Goal: Task Accomplishment & Management: Use online tool/utility

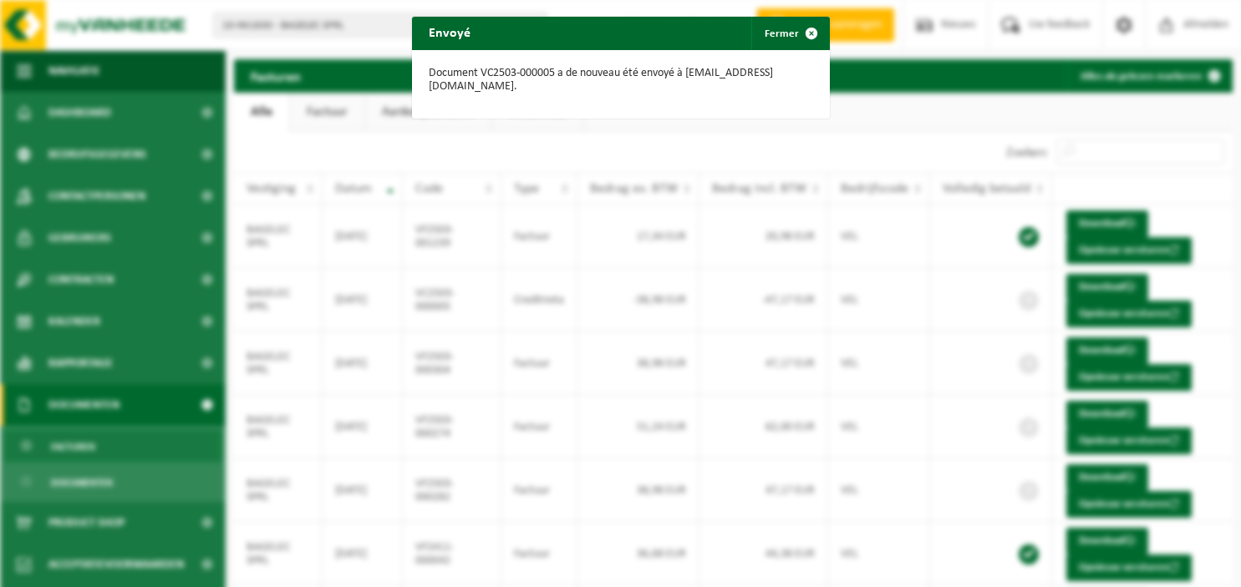
scroll to position [111, 0]
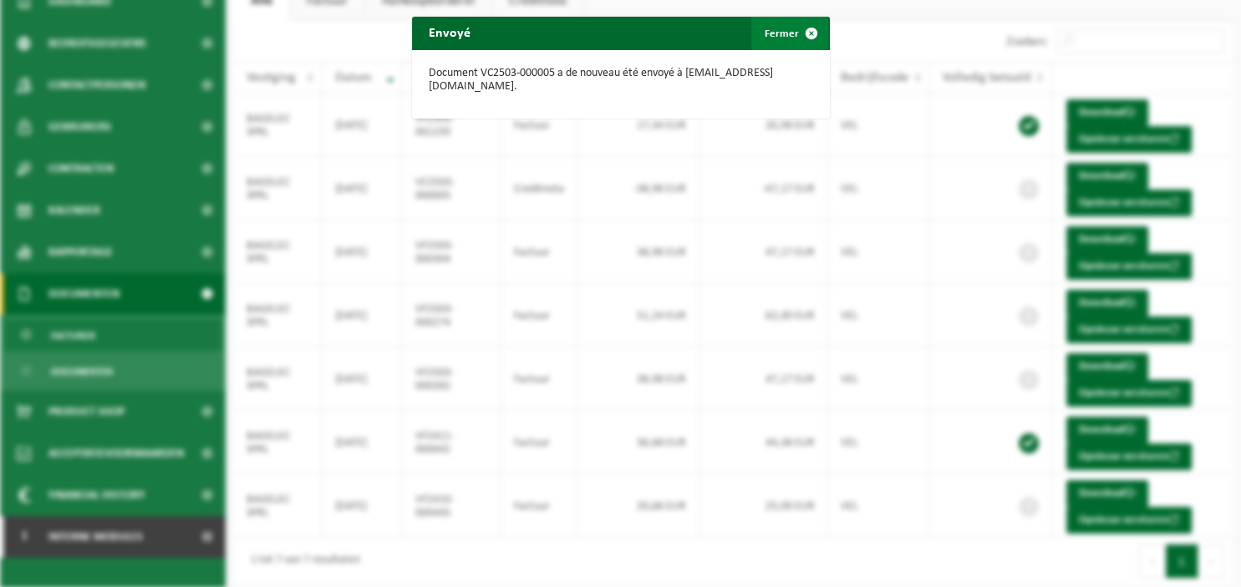
click at [807, 35] on span "button" at bounding box center [811, 33] width 33 height 33
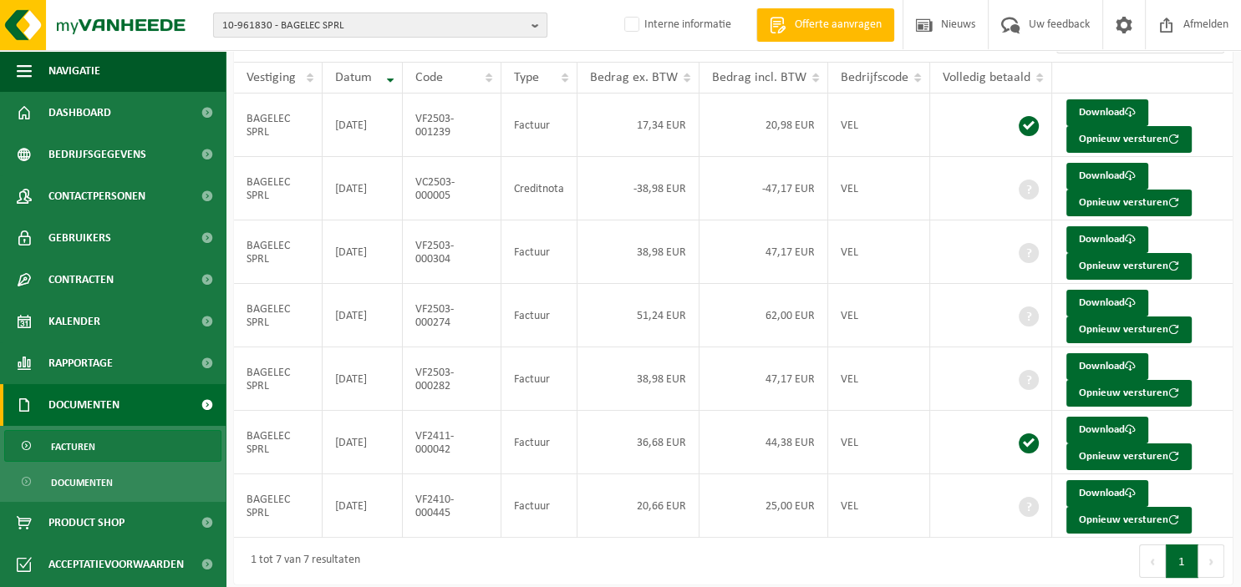
click at [533, 23] on b "button" at bounding box center [538, 24] width 15 height 23
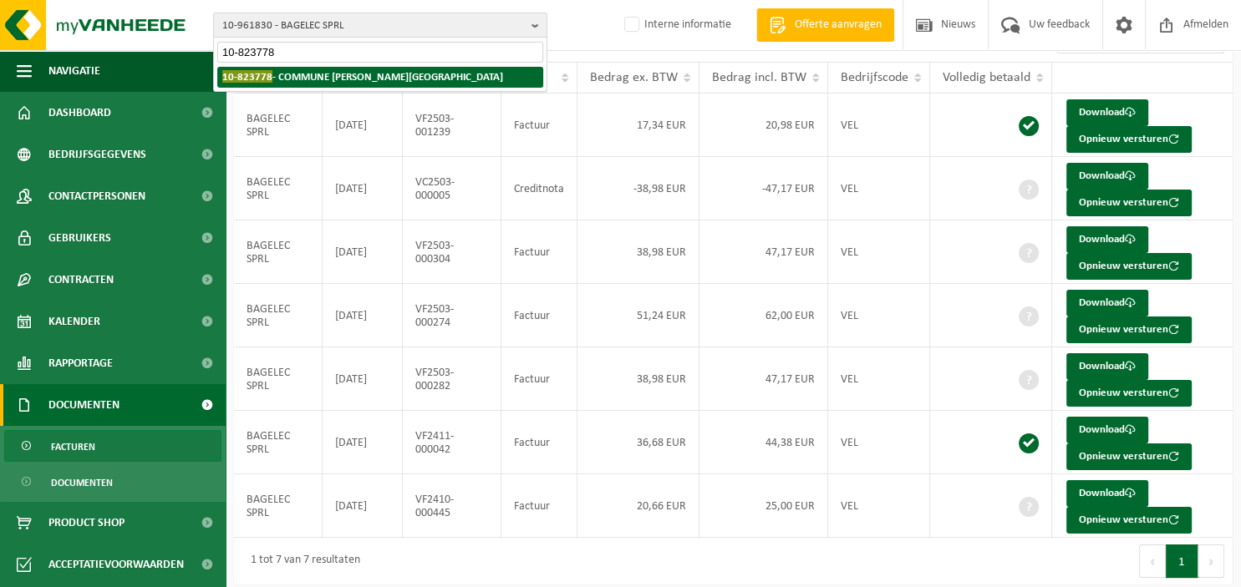
type input "10-823778"
click at [448, 73] on li "10-823778 - COMMUNE DE BRAINE-LE-COMTE" at bounding box center [380, 77] width 326 height 21
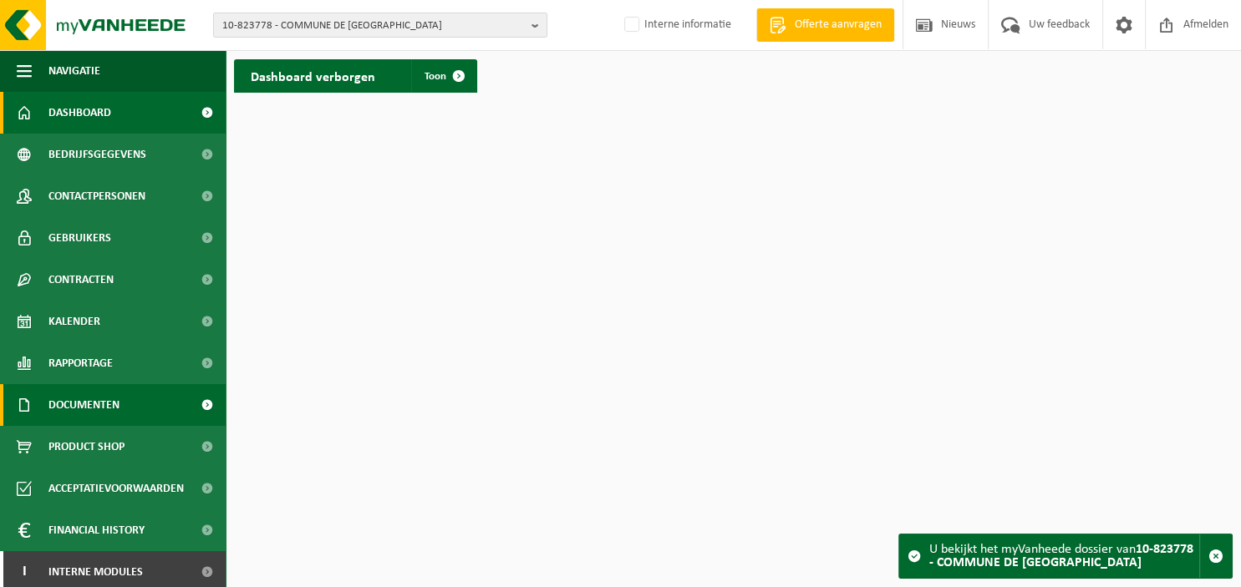
click at [114, 414] on span "Documenten" at bounding box center [83, 405] width 71 height 42
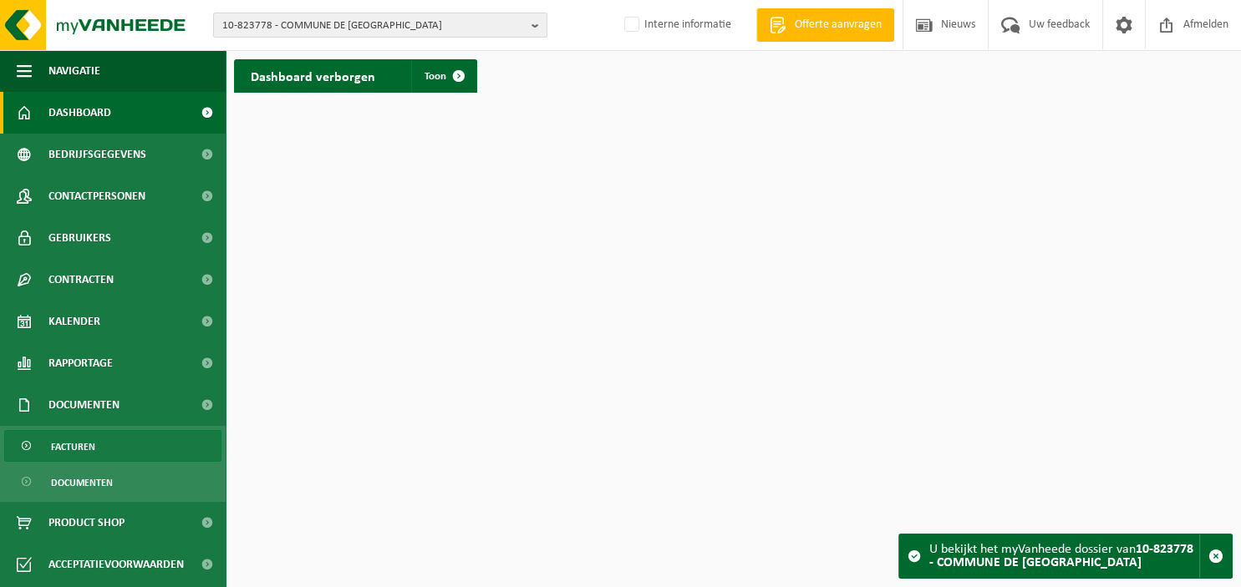
click at [89, 442] on span "Facturen" at bounding box center [73, 447] width 44 height 32
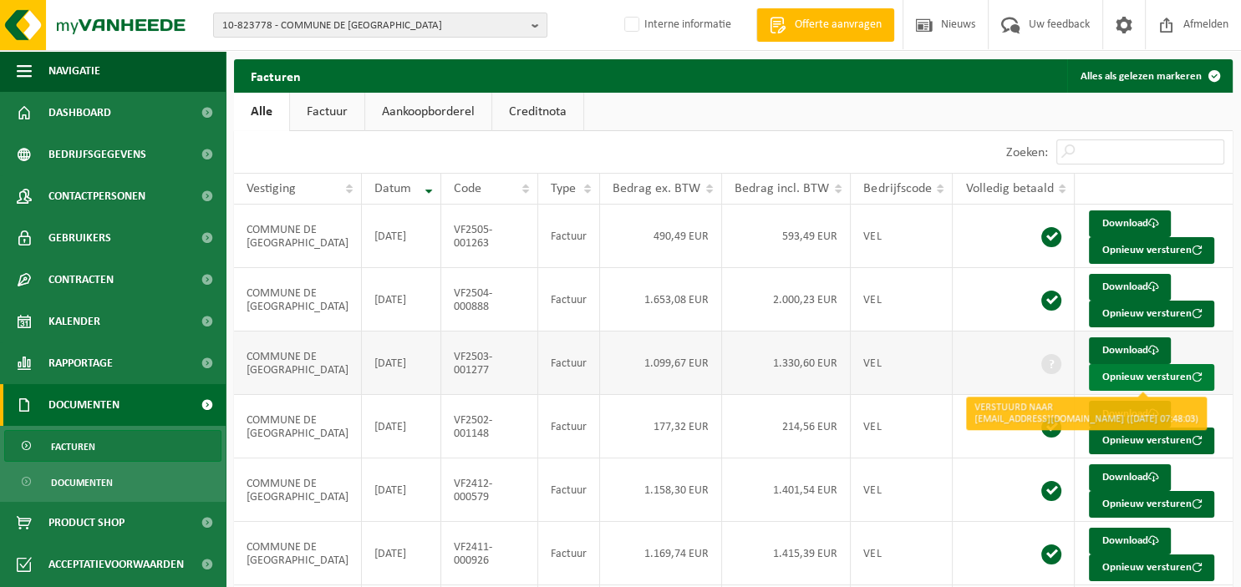
click at [1135, 376] on button "Opnieuw versturen" at bounding box center [1151, 377] width 125 height 27
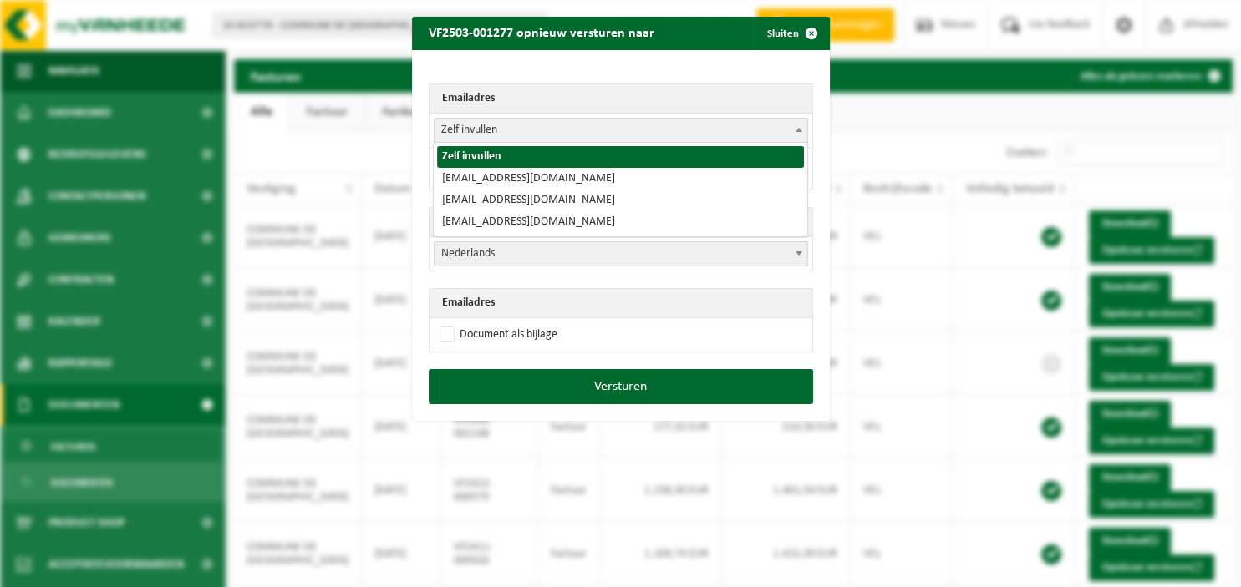
click at [804, 125] on span at bounding box center [798, 130] width 17 height 22
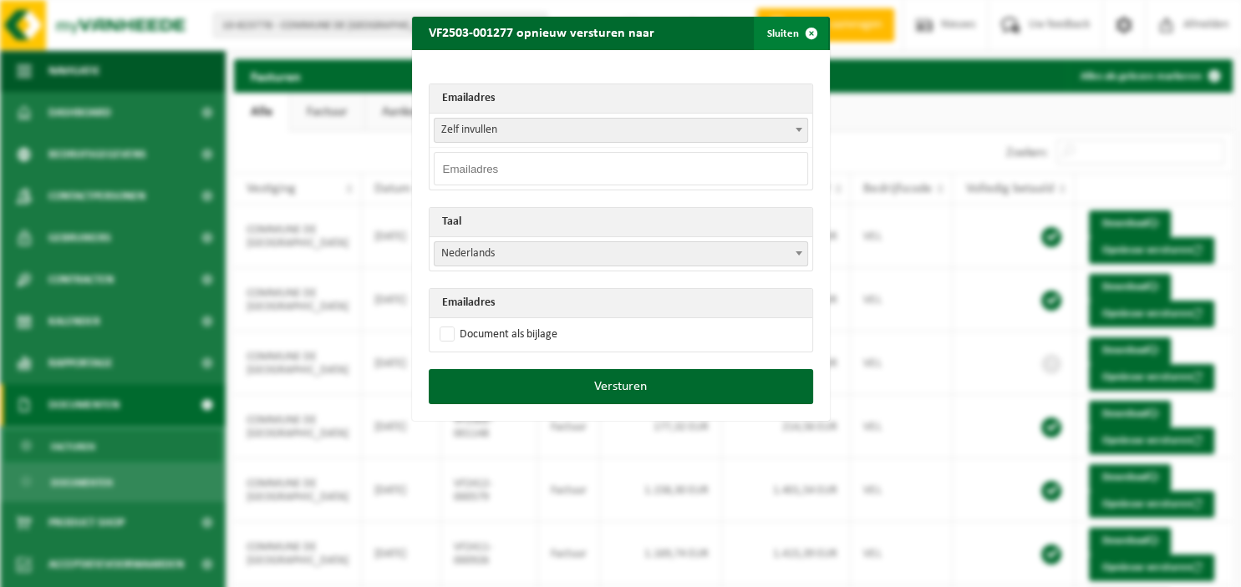
click at [811, 25] on span "button" at bounding box center [811, 33] width 33 height 33
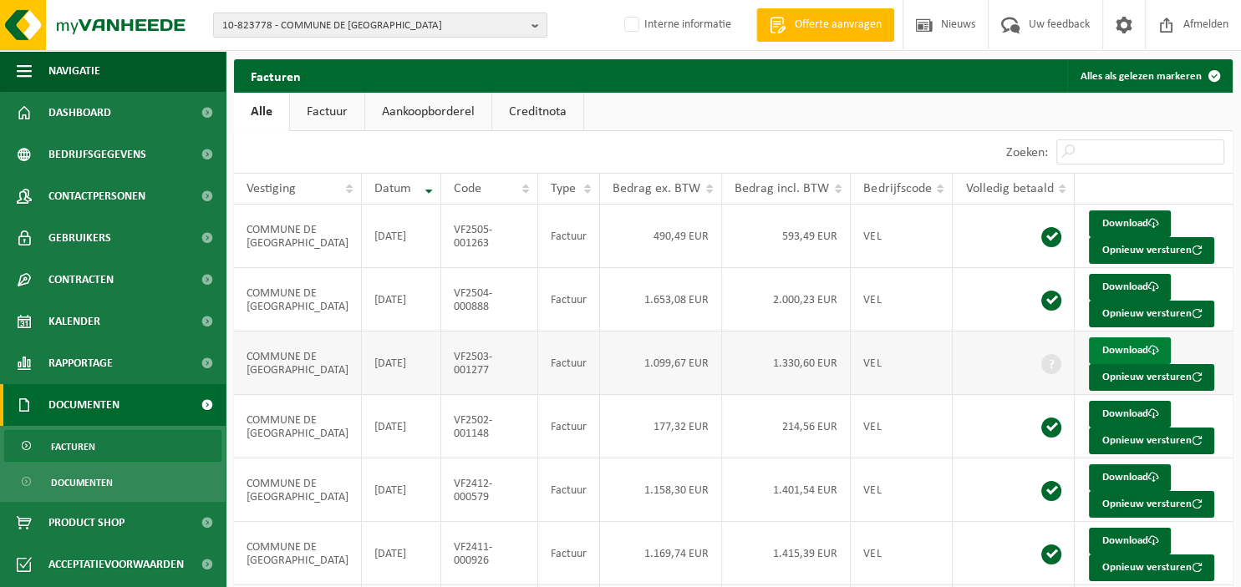
click at [1115, 343] on link "Download" at bounding box center [1130, 351] width 82 height 27
click at [534, 18] on b "button" at bounding box center [538, 24] width 15 height 23
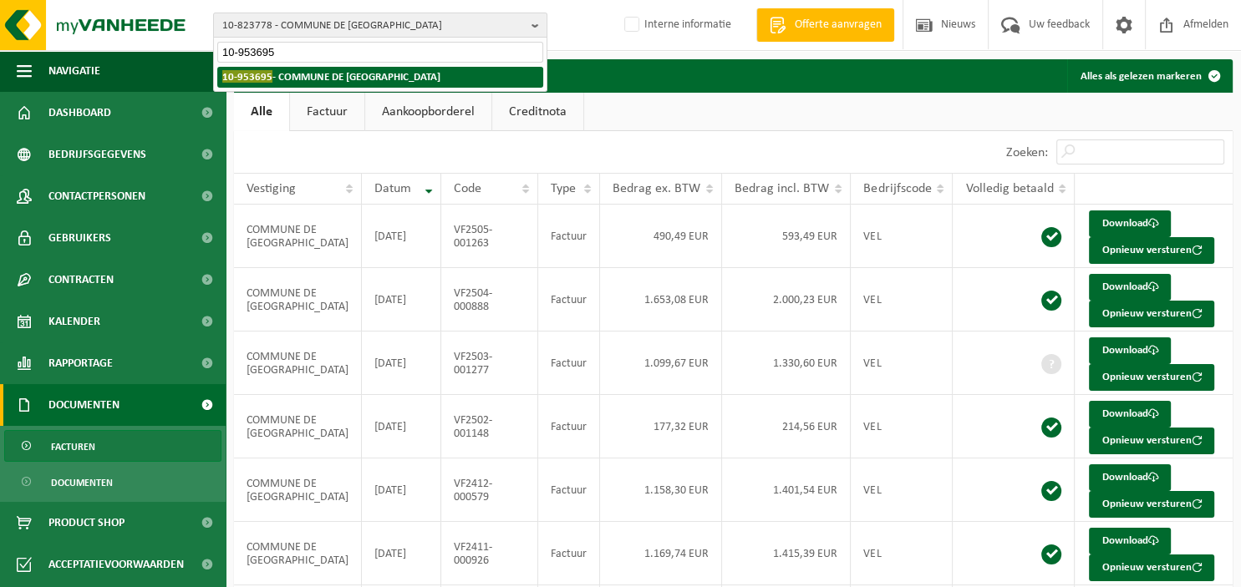
type input "10-953695"
click at [388, 74] on li "10-953695 - COMMUNE DE REBECQ" at bounding box center [380, 77] width 326 height 21
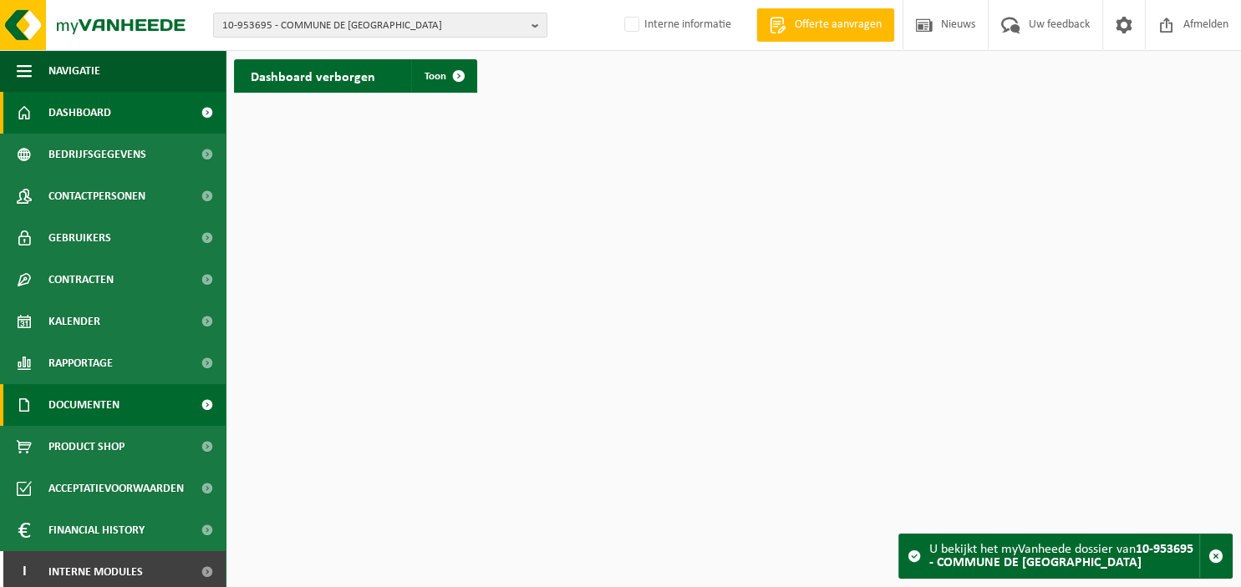
click at [129, 406] on link "Documenten" at bounding box center [113, 405] width 226 height 42
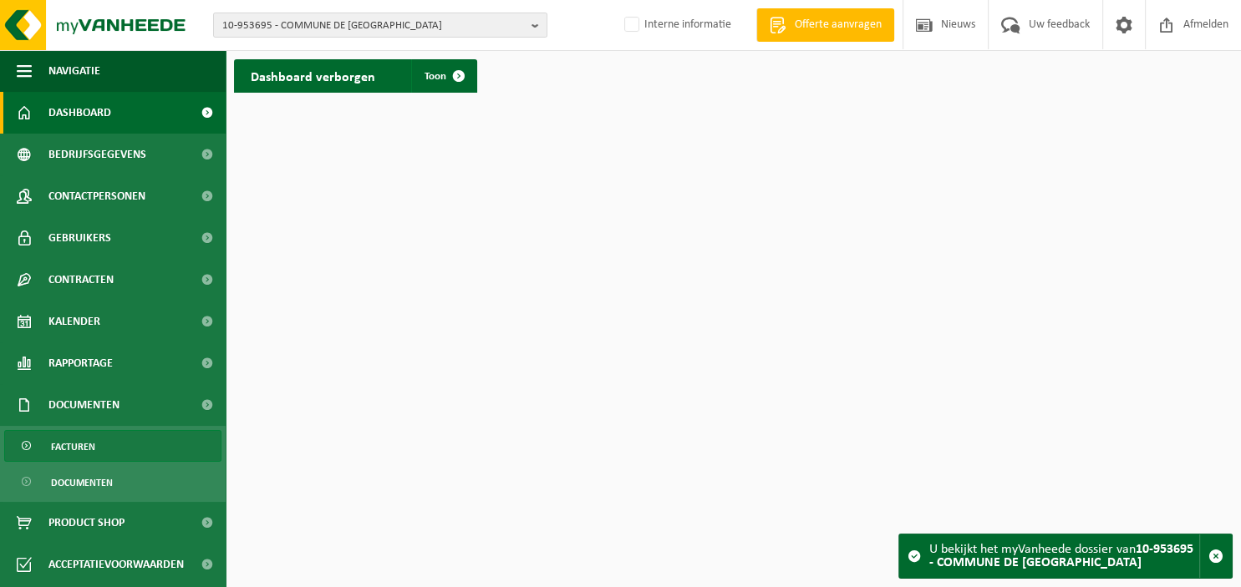
click at [104, 443] on link "Facturen" at bounding box center [112, 446] width 217 height 32
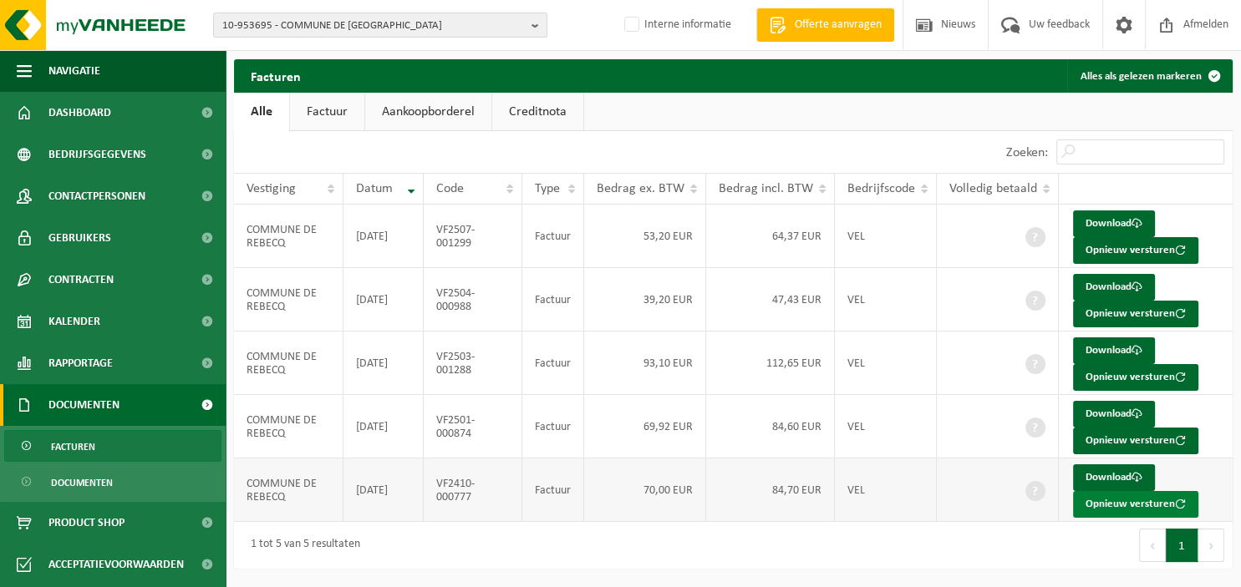
click at [1129, 506] on button "Opnieuw versturen" at bounding box center [1135, 504] width 125 height 27
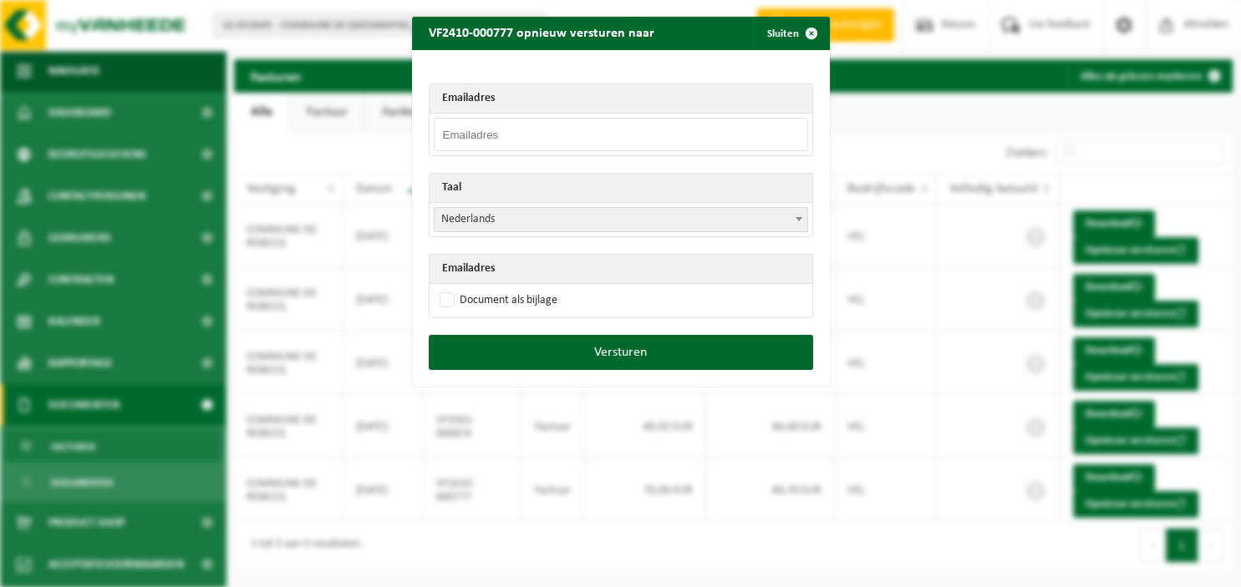
click at [483, 140] on input "email" at bounding box center [621, 134] width 374 height 33
paste input "[PERSON_NAME][EMAIL_ADDRESS][DOMAIN_NAME]"
type input "[PERSON_NAME][EMAIL_ADDRESS][DOMAIN_NAME]"
click at [496, 295] on label "Document als bijlage" at bounding box center [496, 300] width 121 height 25
click at [496, 288] on input "Document als bijlage" at bounding box center [642, 287] width 418 height 1
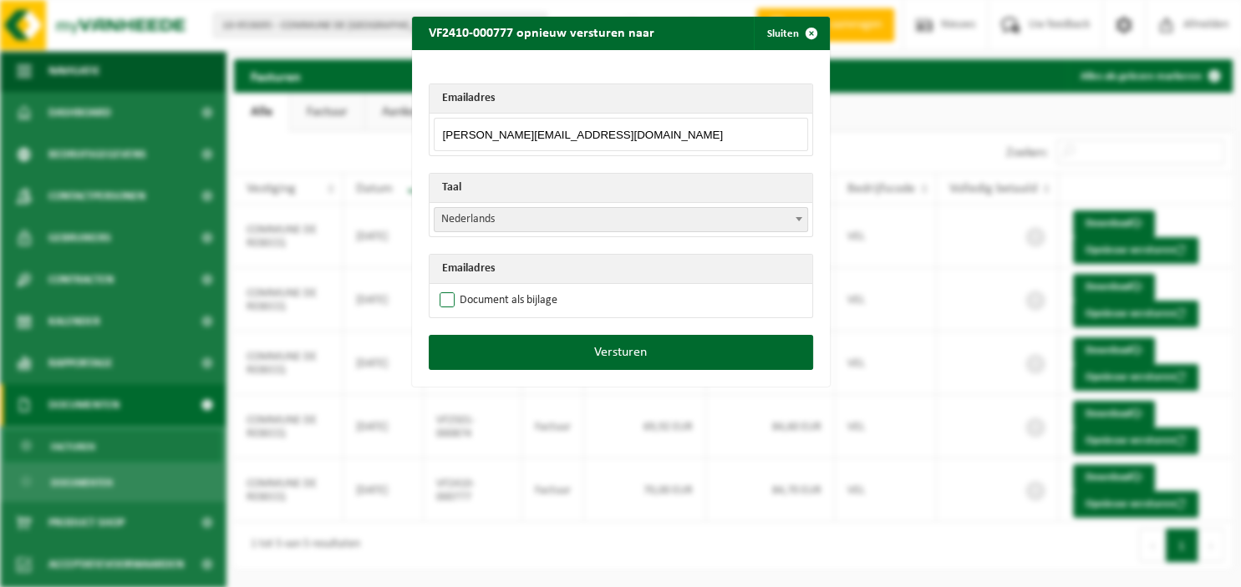
checkbox input "true"
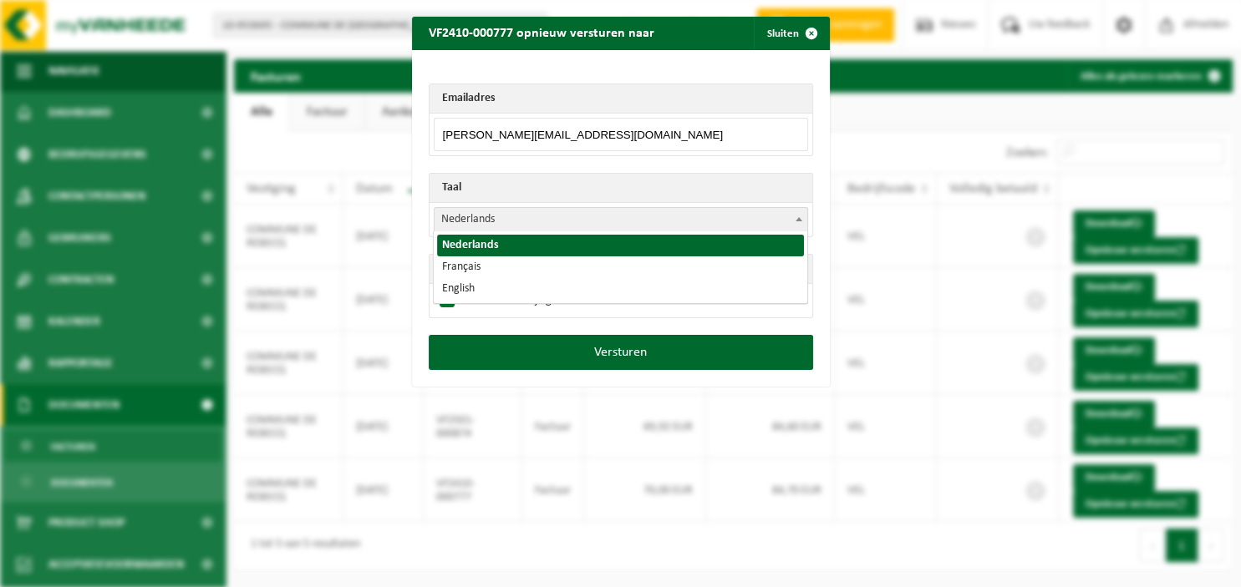
click at [797, 221] on span at bounding box center [798, 219] width 17 height 22
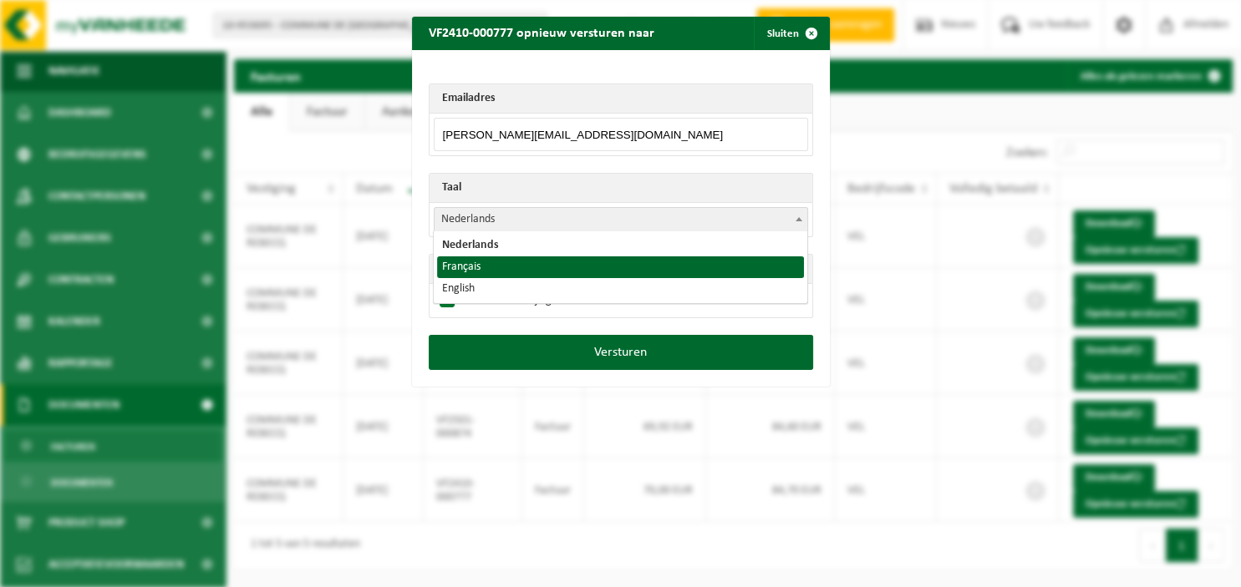
select select "fr"
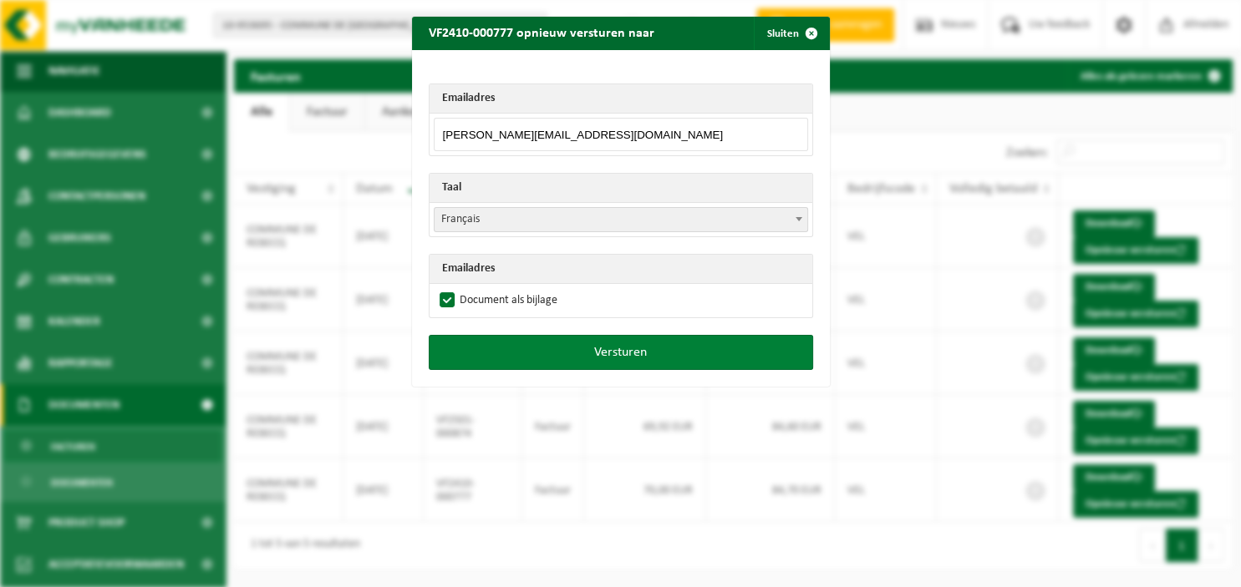
click at [620, 348] on button "Versturen" at bounding box center [621, 352] width 384 height 35
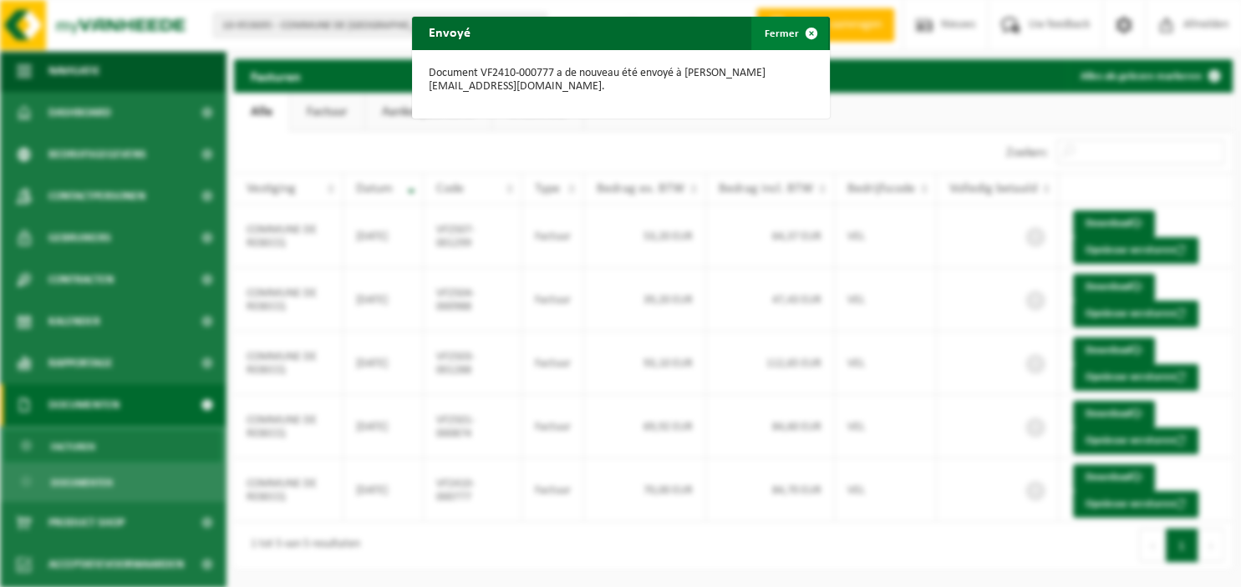
click at [804, 35] on span "button" at bounding box center [811, 33] width 33 height 33
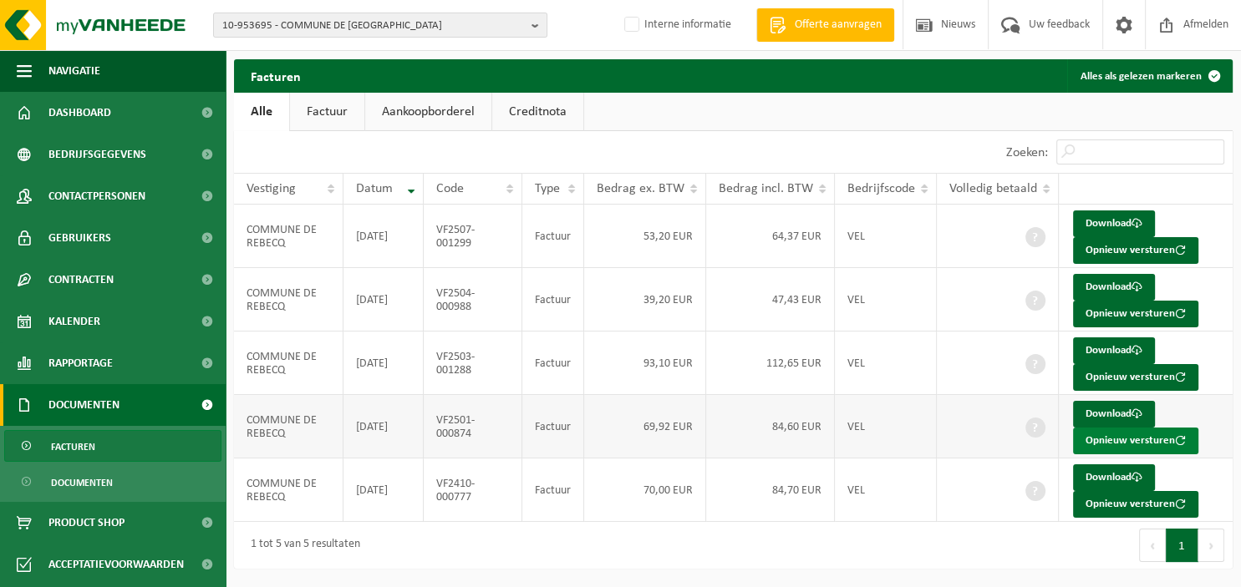
click at [1138, 440] on button "Opnieuw versturen" at bounding box center [1135, 441] width 125 height 27
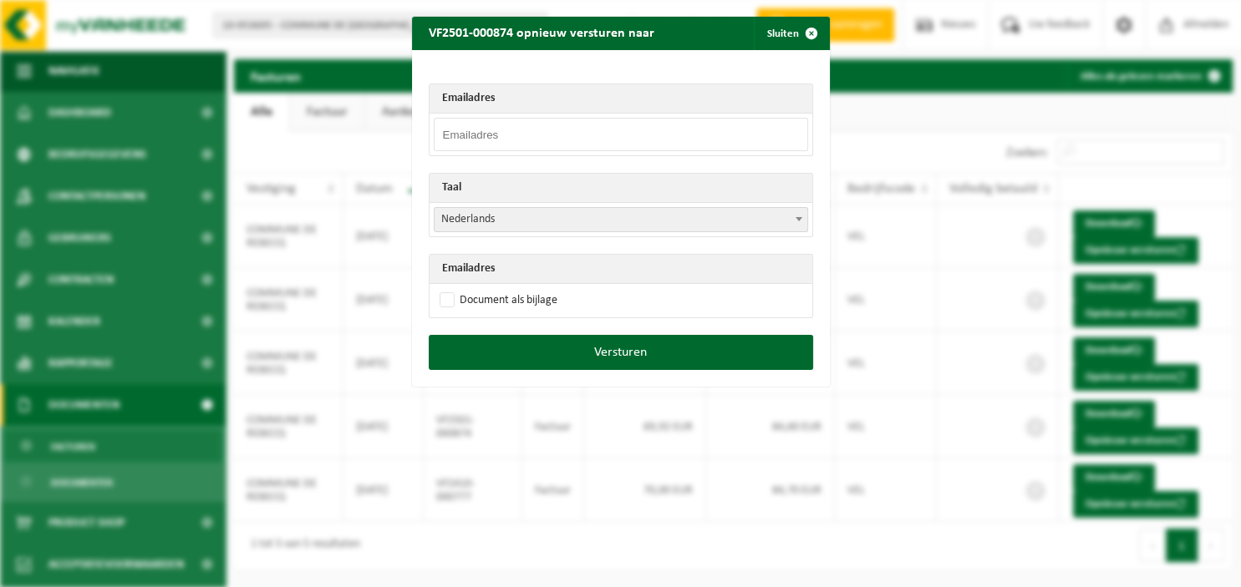
click at [563, 141] on input "email" at bounding box center [621, 134] width 374 height 33
paste input "audrey.mauquoij@rebecq.be"
type input "audrey.mauquoij@rebecq.be"
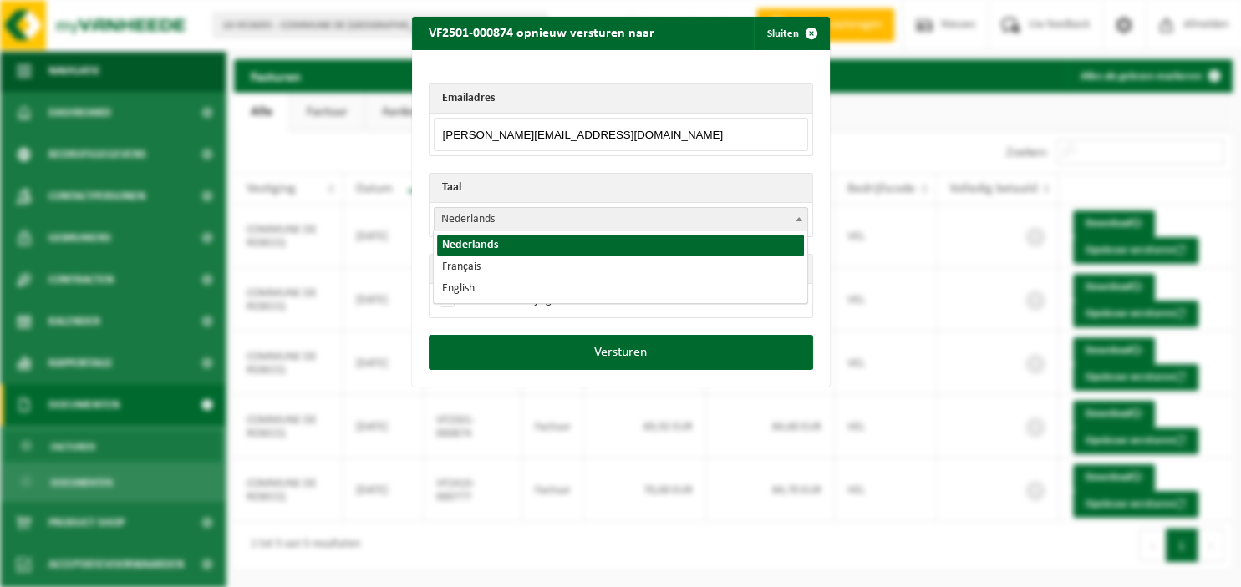
click at [797, 219] on b at bounding box center [798, 219] width 7 height 4
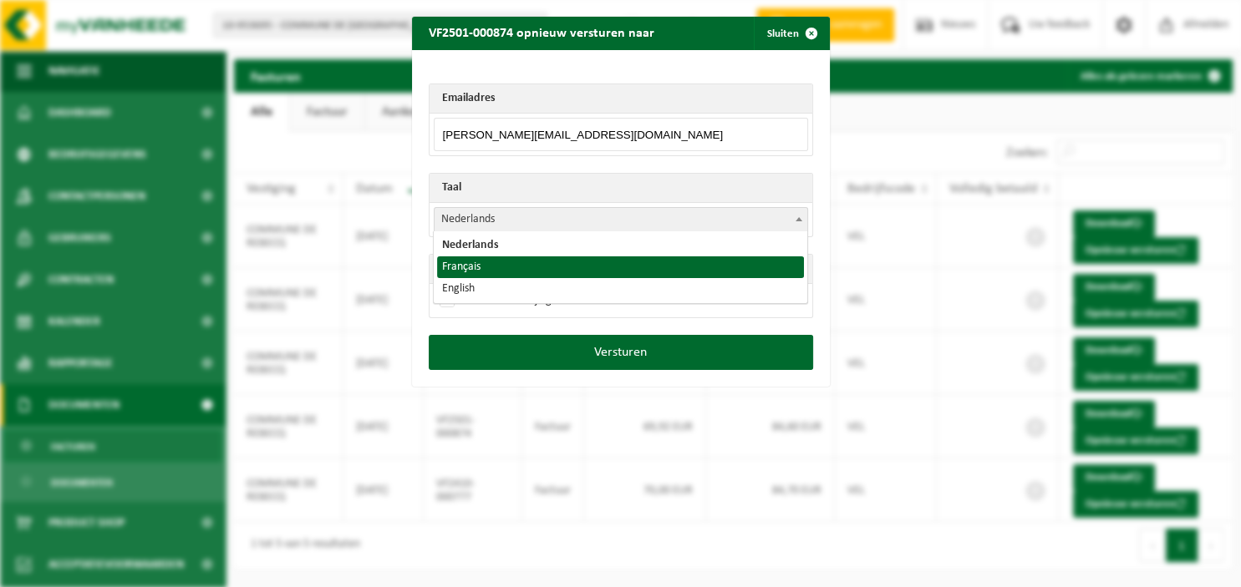
select select "fr"
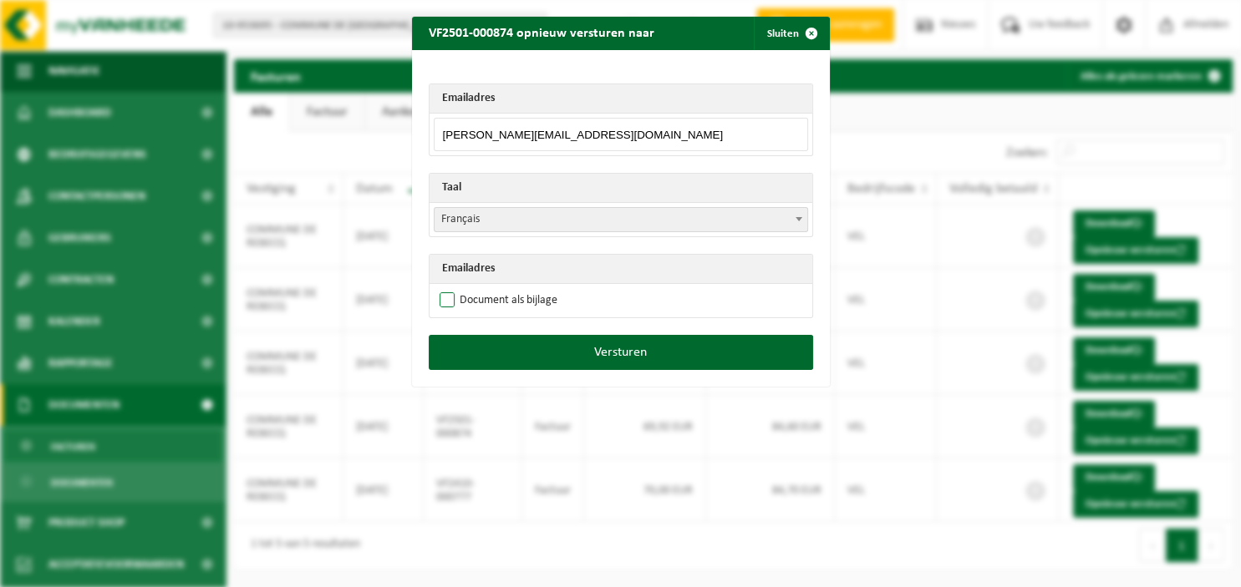
click at [497, 301] on label "Document als bijlage" at bounding box center [496, 300] width 121 height 25
click at [497, 288] on input "Document als bijlage" at bounding box center [642, 287] width 418 height 1
checkbox input "true"
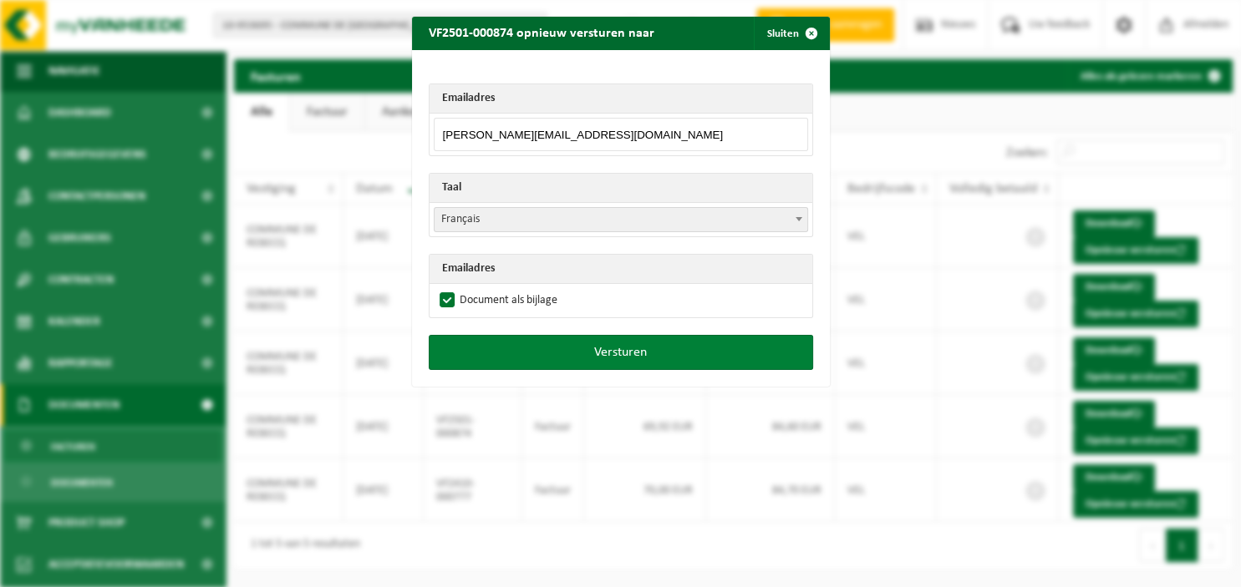
click at [541, 345] on button "Versturen" at bounding box center [621, 352] width 384 height 35
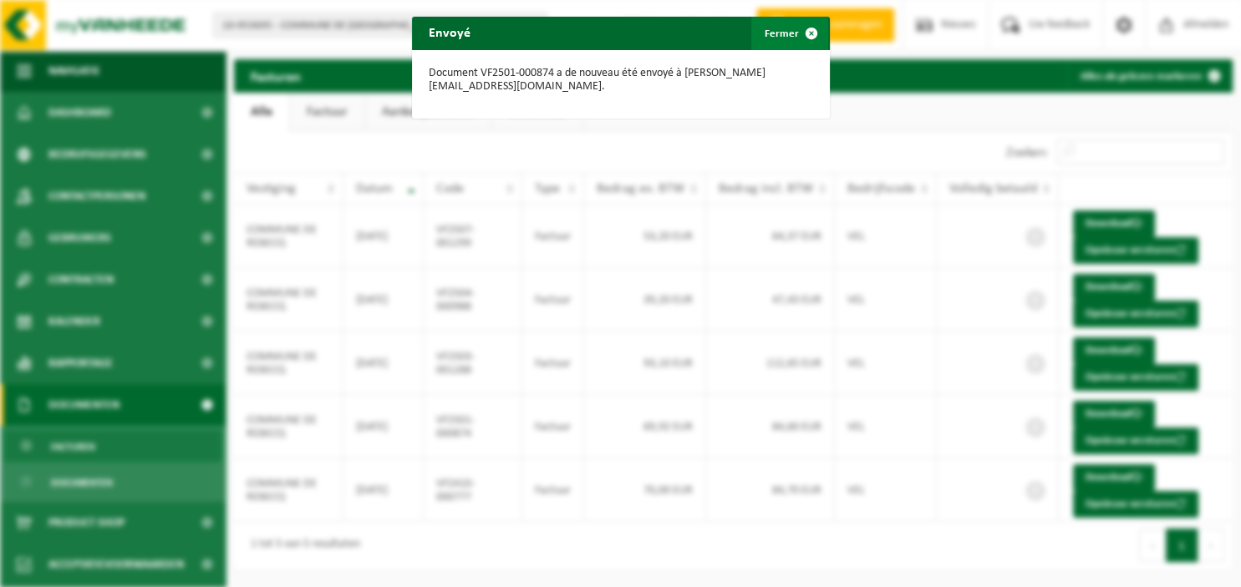
click at [806, 35] on span "button" at bounding box center [811, 33] width 33 height 33
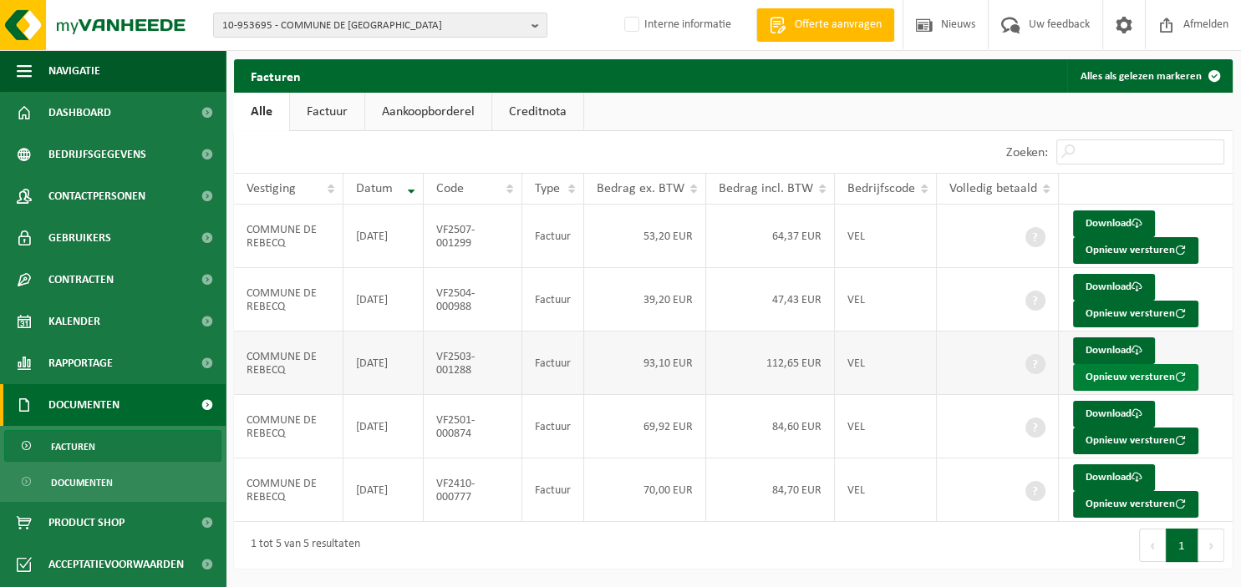
click at [1098, 380] on button "Opnieuw versturen" at bounding box center [1135, 377] width 125 height 27
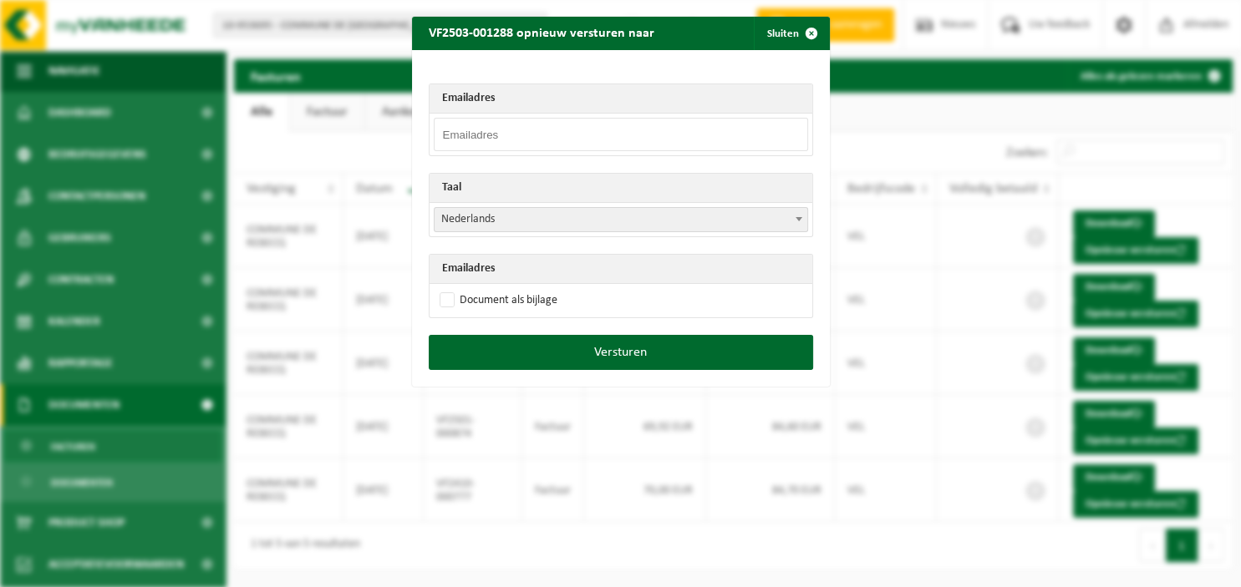
click at [627, 140] on input "email" at bounding box center [621, 134] width 374 height 33
paste input "audrey.mauquoij@rebecq.be"
type input "audrey.mauquoij@rebecq.be"
click at [798, 212] on span at bounding box center [798, 219] width 17 height 22
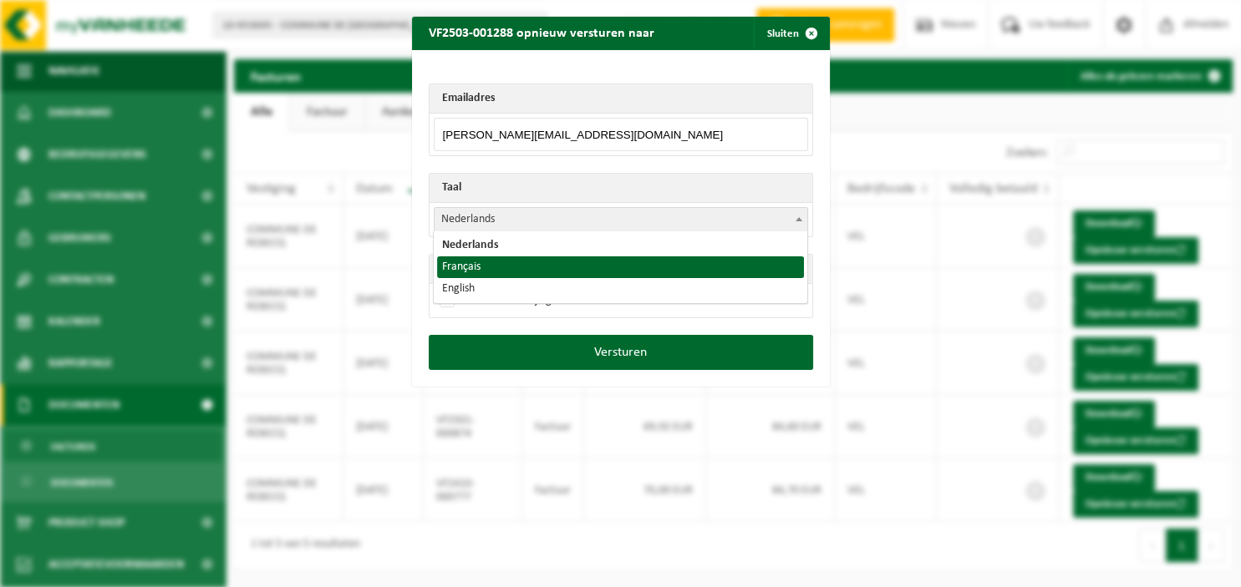
select select "fr"
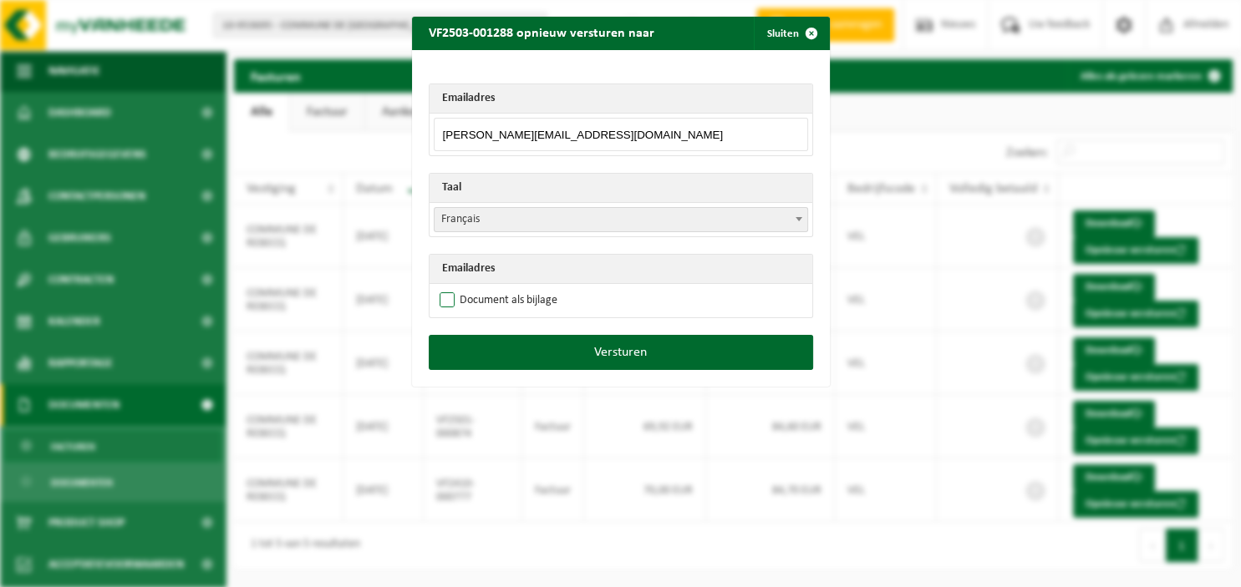
click at [520, 295] on label "Document als bijlage" at bounding box center [496, 300] width 121 height 25
click at [520, 288] on input "Document als bijlage" at bounding box center [642, 287] width 418 height 1
checkbox input "true"
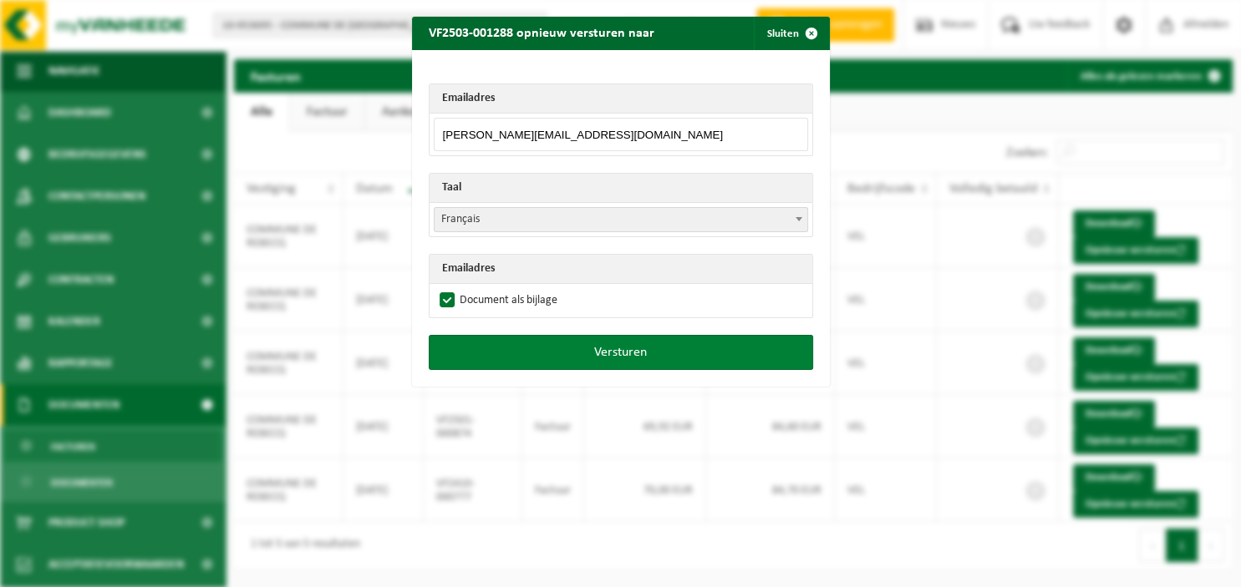
click at [570, 351] on button "Versturen" at bounding box center [621, 352] width 384 height 35
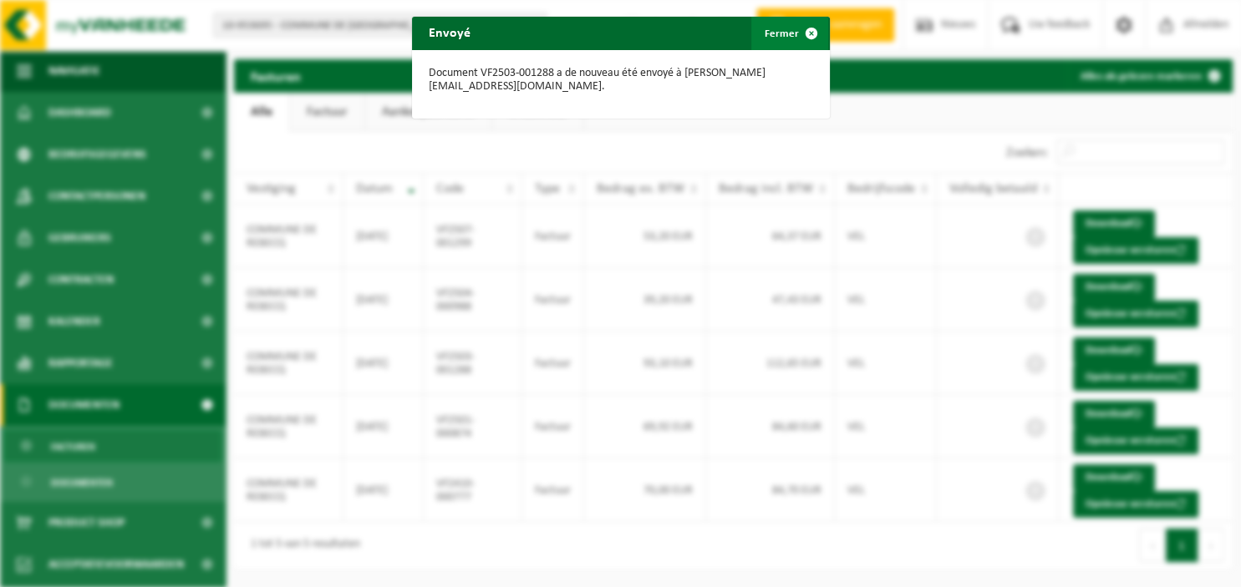
click at [814, 33] on span "button" at bounding box center [811, 33] width 33 height 33
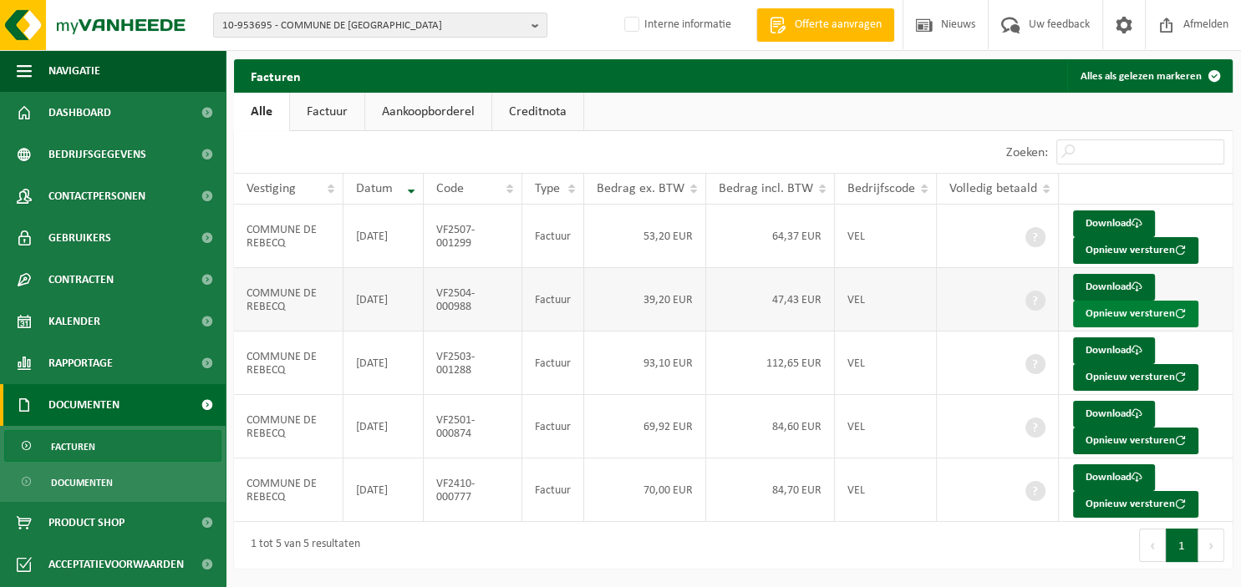
click at [1113, 313] on button "Opnieuw versturen" at bounding box center [1135, 314] width 125 height 27
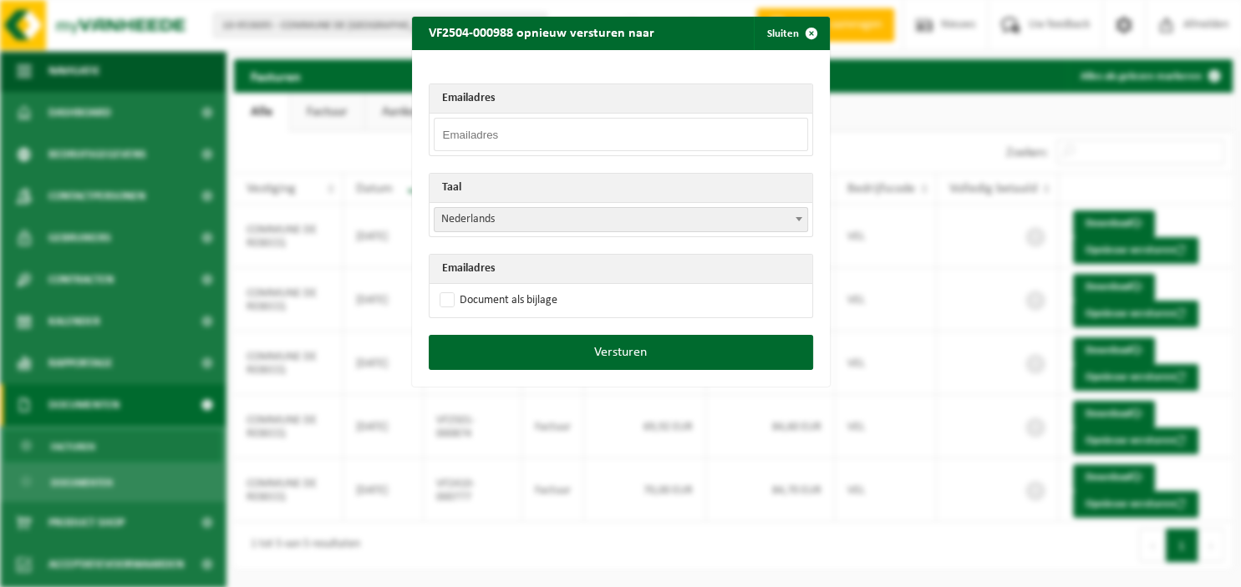
click at [623, 142] on input "email" at bounding box center [621, 134] width 374 height 33
paste input "audrey.mauquoij@rebecq.be"
type input "audrey.mauquoij@rebecq.be"
click at [804, 224] on span at bounding box center [798, 219] width 17 height 22
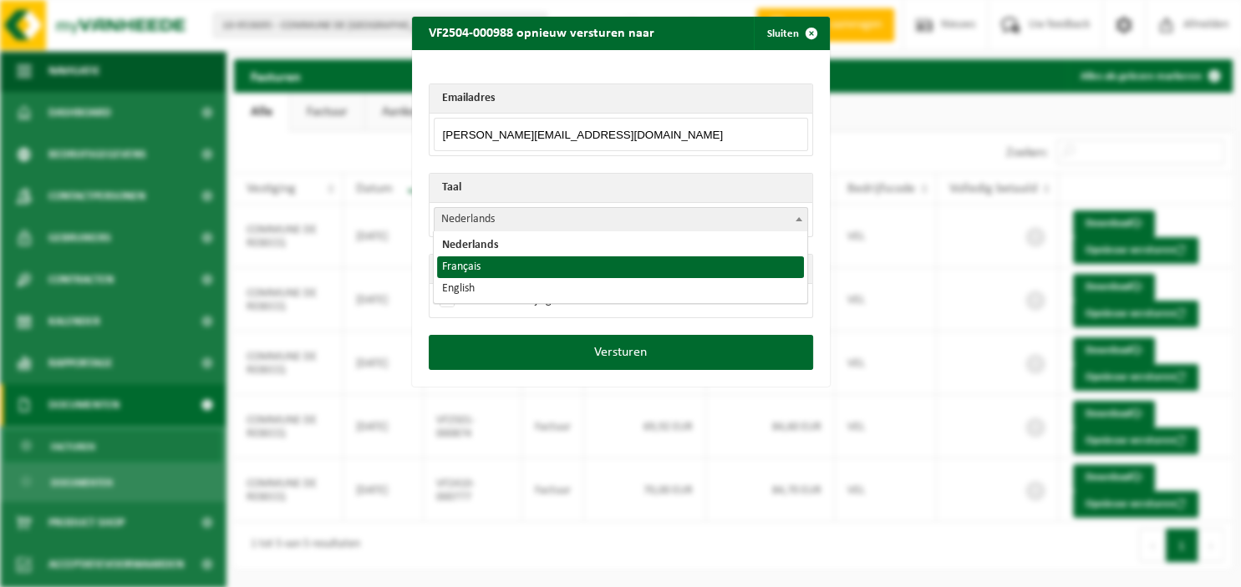
select select "fr"
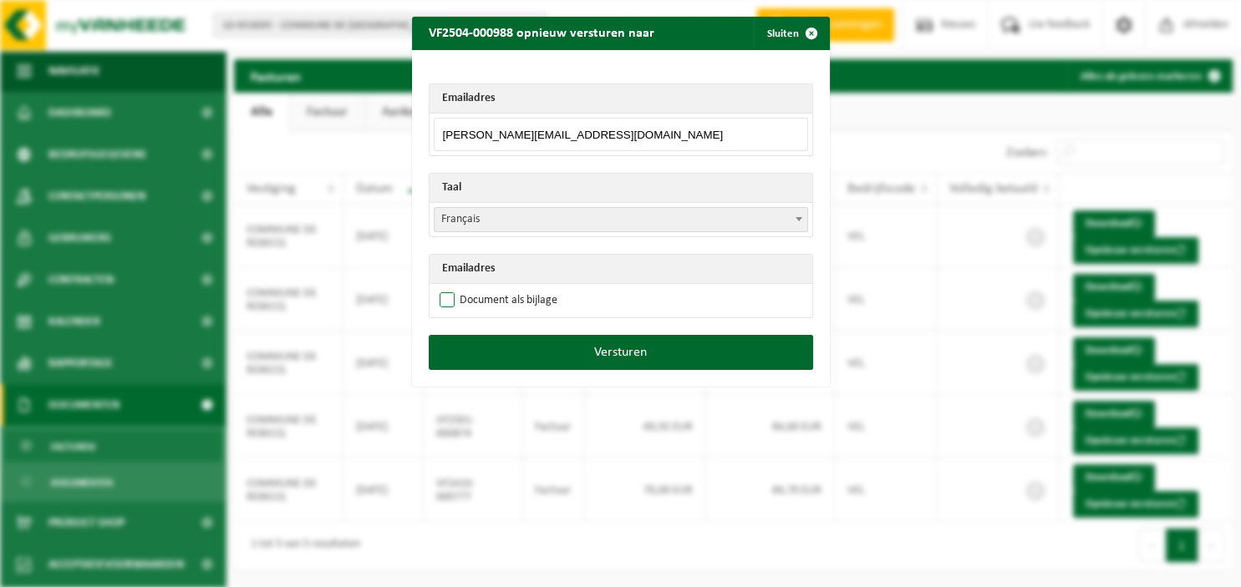
click at [513, 302] on label "Document als bijlage" at bounding box center [496, 300] width 121 height 25
click at [513, 288] on input "Document als bijlage" at bounding box center [642, 287] width 418 height 1
checkbox input "true"
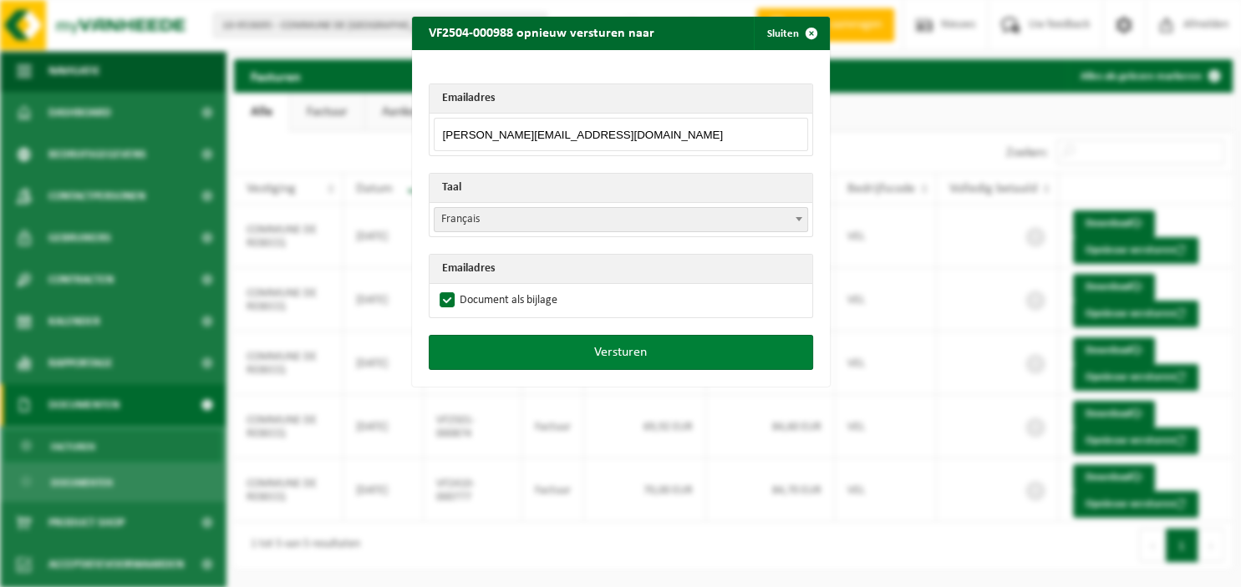
click at [576, 352] on button "Versturen" at bounding box center [621, 352] width 384 height 35
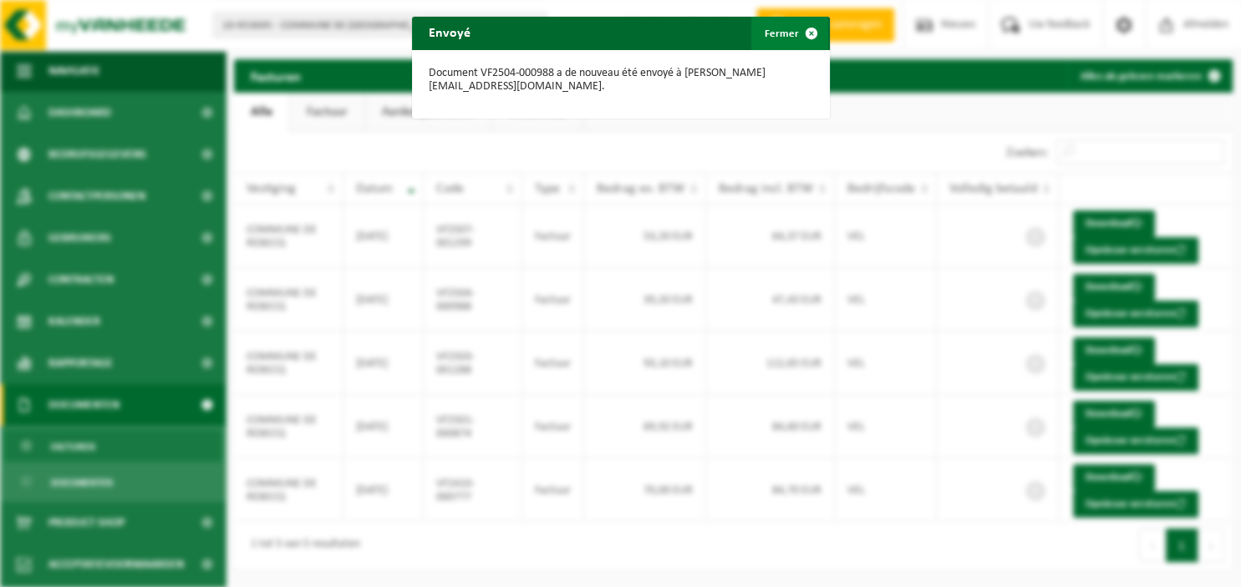
click at [782, 32] on button "Fermer" at bounding box center [789, 33] width 77 height 33
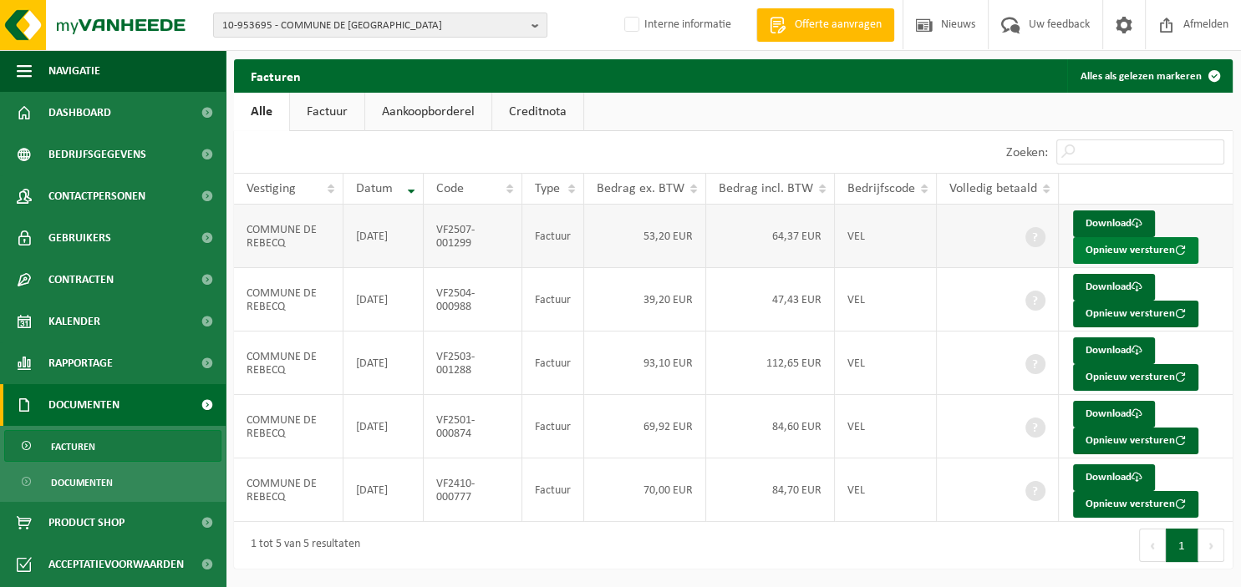
click at [1110, 246] on button "Opnieuw versturen" at bounding box center [1135, 250] width 125 height 27
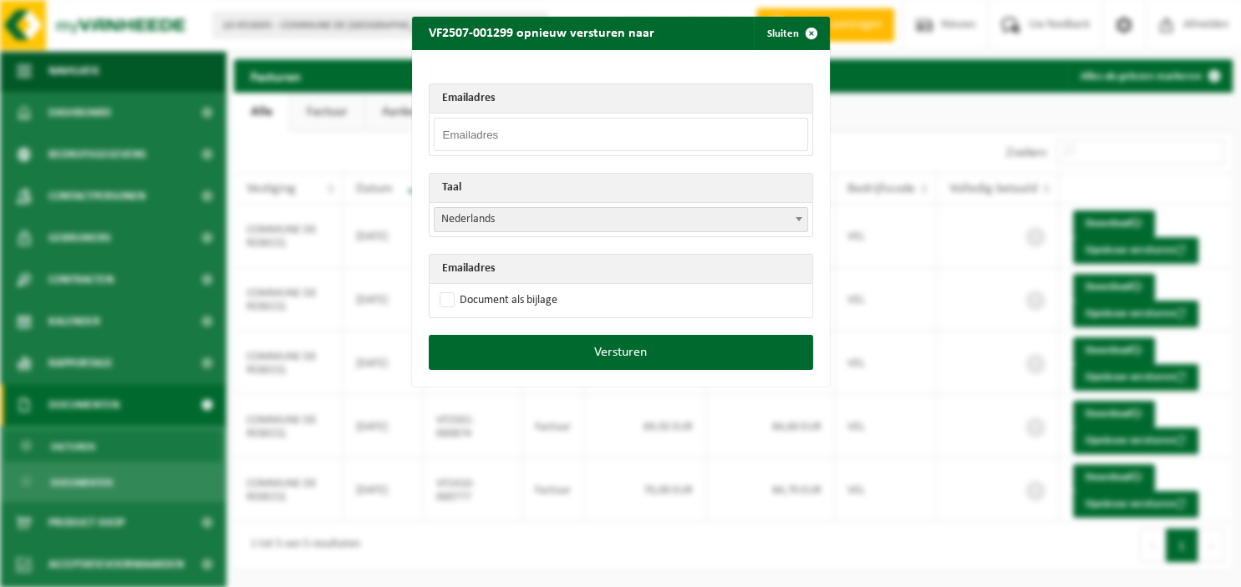
click at [715, 136] on input "email" at bounding box center [621, 134] width 374 height 33
paste input "audrey.mauquoij@rebecq.be"
type input "audrey.mauquoij@rebecq.be"
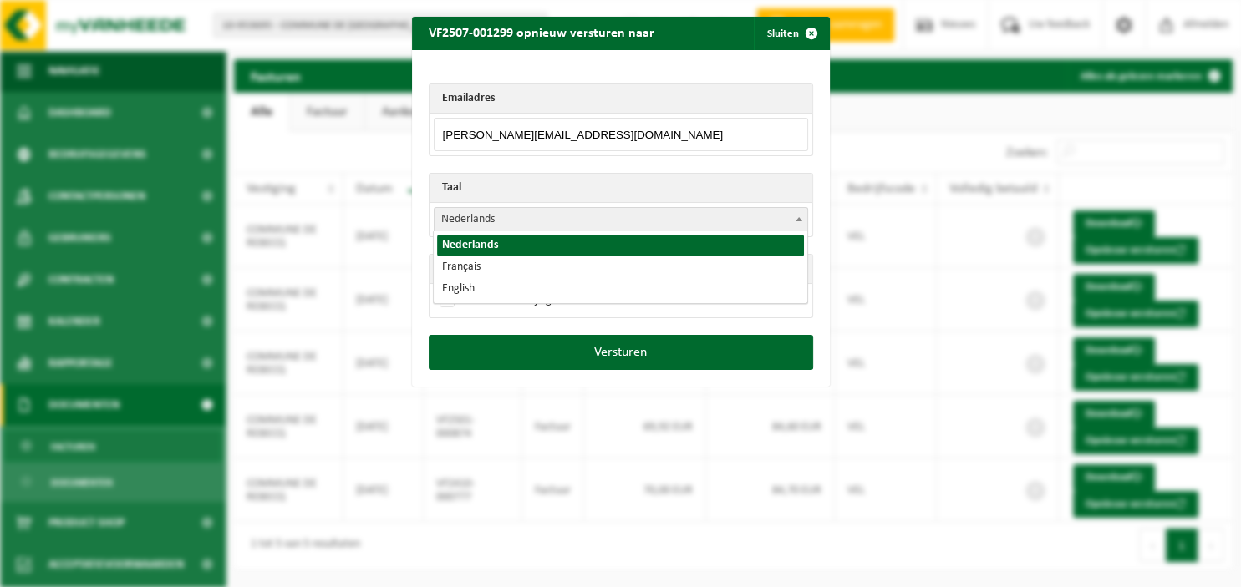
click at [804, 226] on span at bounding box center [798, 219] width 17 height 22
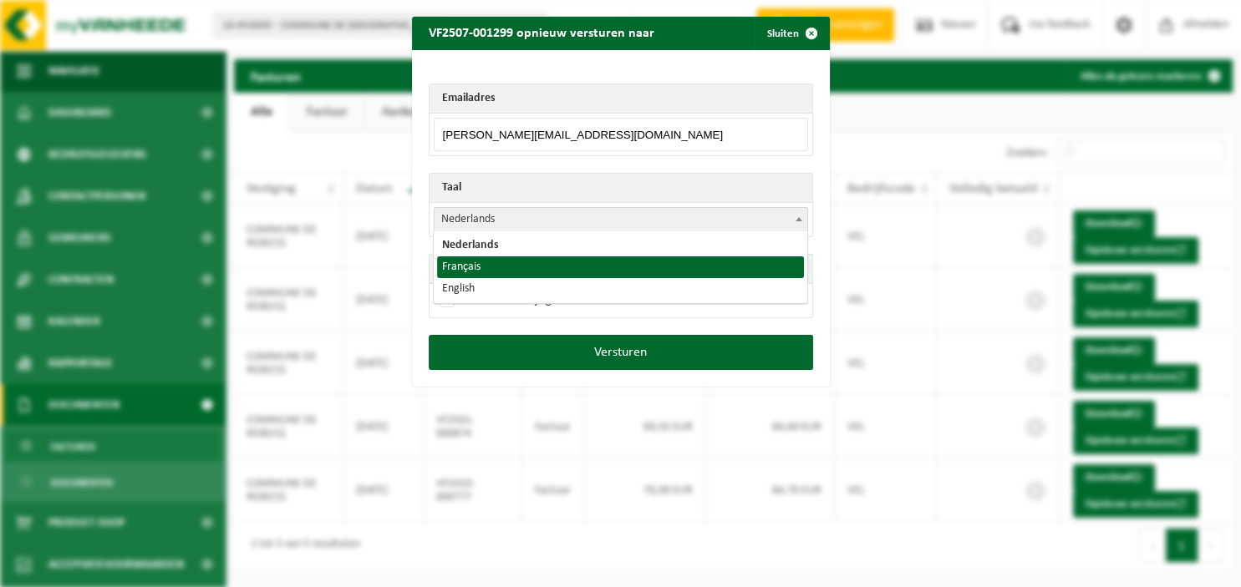
select select "fr"
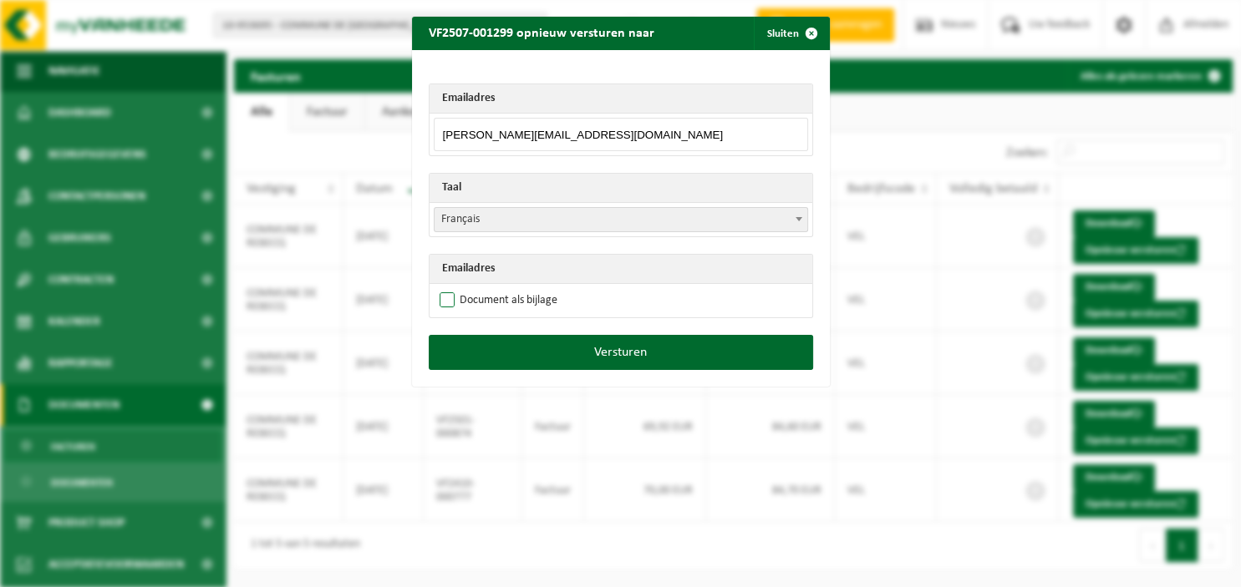
click at [498, 299] on label "Document als bijlage" at bounding box center [496, 300] width 121 height 25
click at [498, 288] on input "Document als bijlage" at bounding box center [642, 287] width 418 height 1
checkbox input "true"
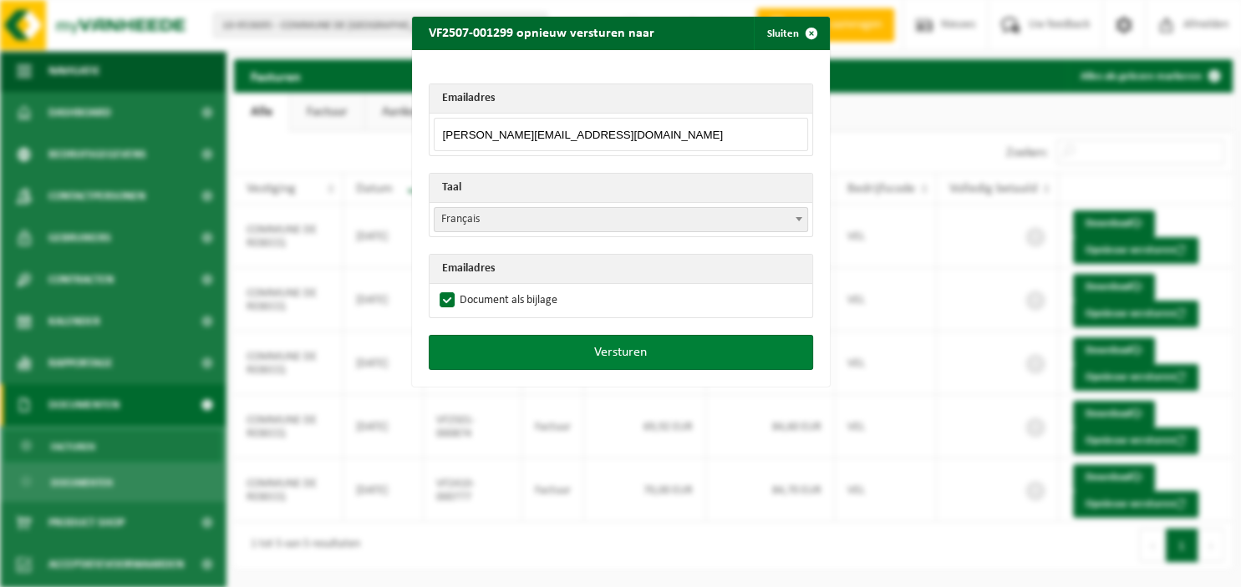
click at [528, 343] on button "Versturen" at bounding box center [621, 352] width 384 height 35
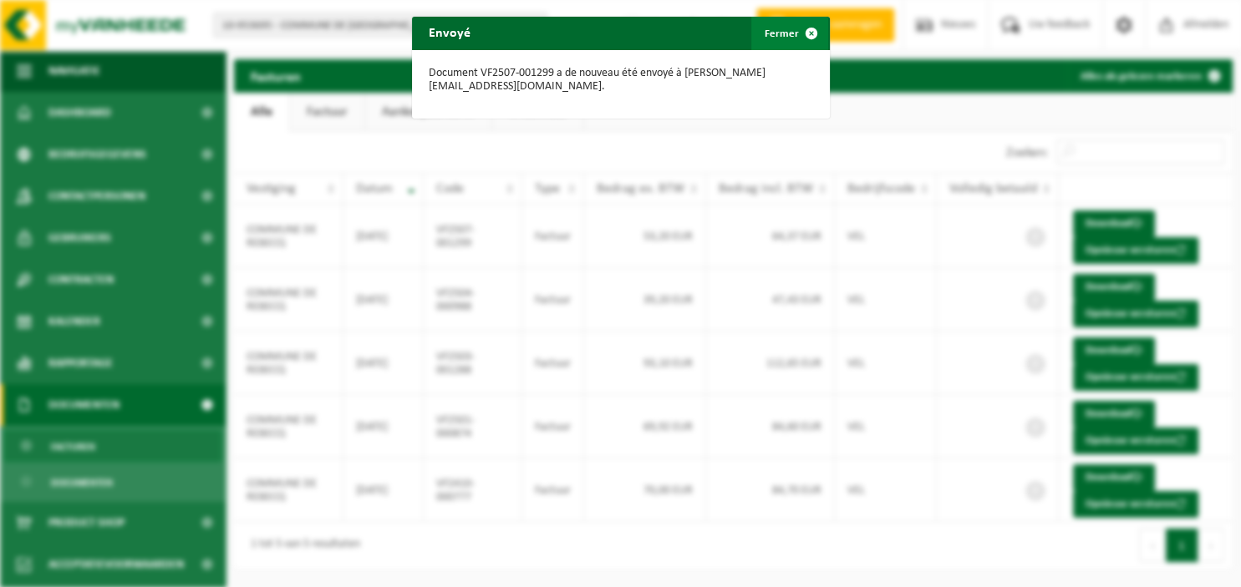
click at [805, 34] on span "button" at bounding box center [811, 33] width 33 height 33
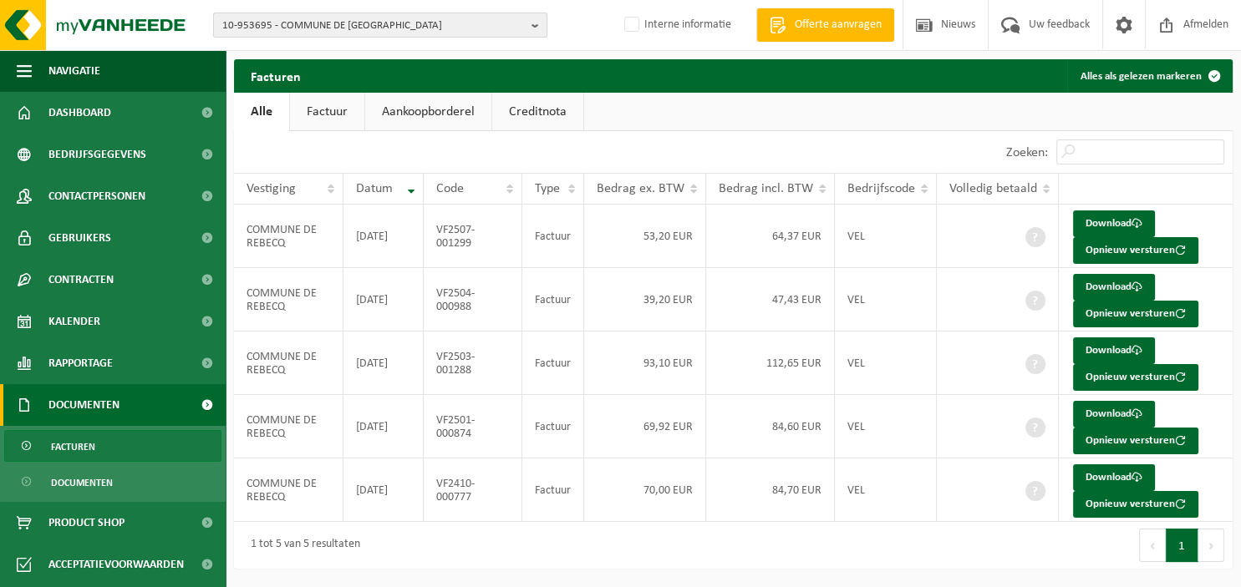
click at [531, 27] on button "10-953695 - COMMUNE DE REBECQ" at bounding box center [380, 25] width 334 height 25
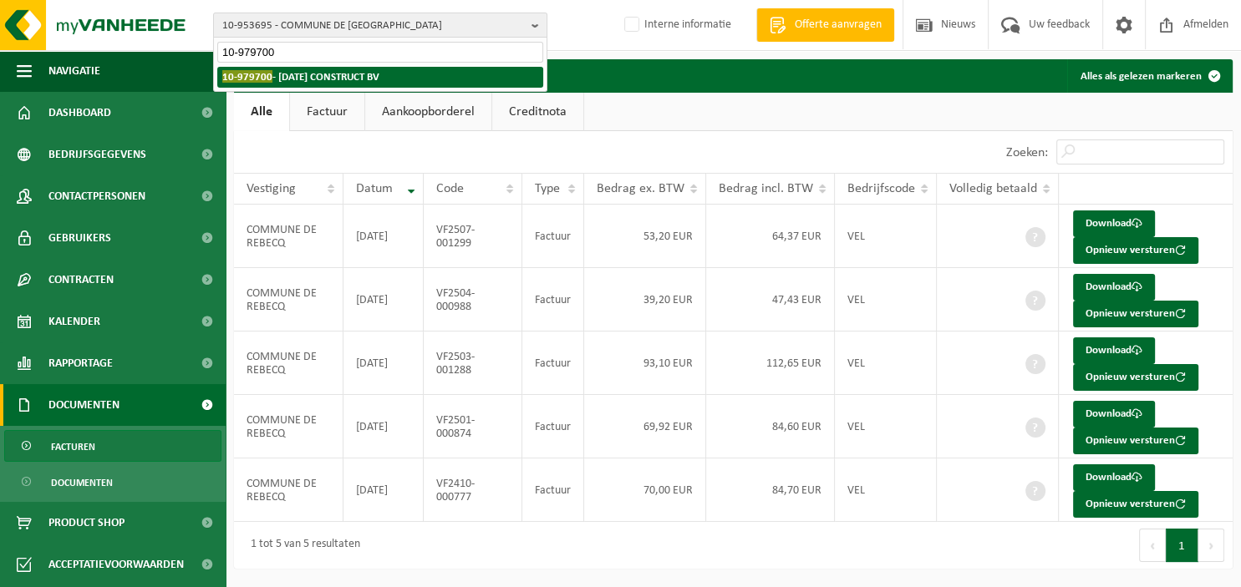
type input "10-979700"
click at [391, 68] on li "10-979700 - KARMA CONSTRUCT BV" at bounding box center [380, 77] width 326 height 21
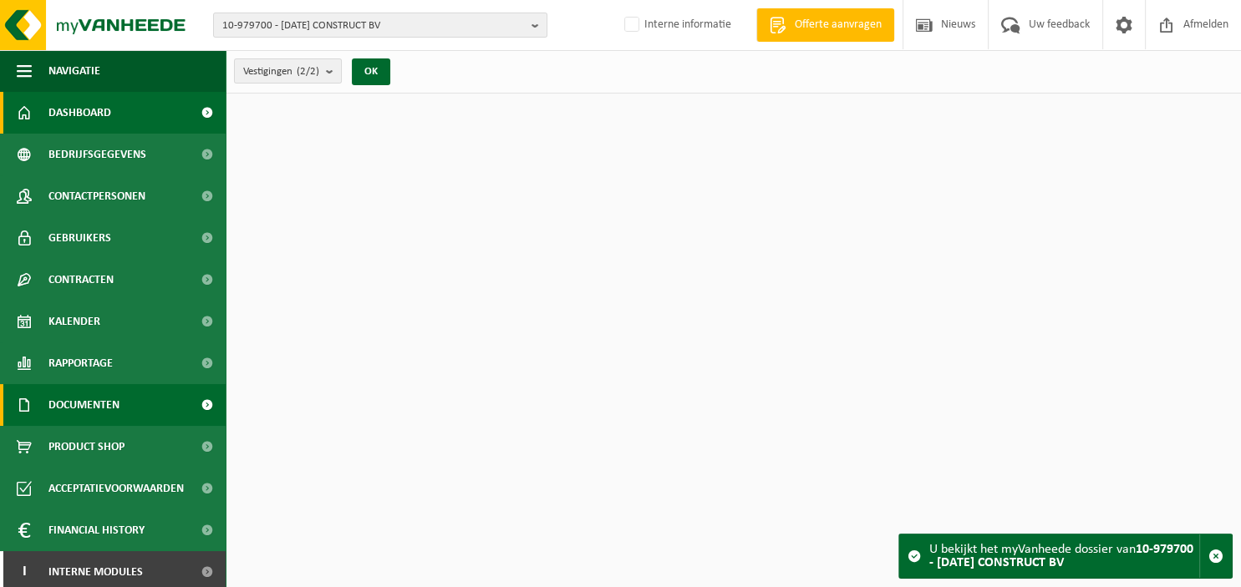
click at [99, 414] on span "Documenten" at bounding box center [83, 405] width 71 height 42
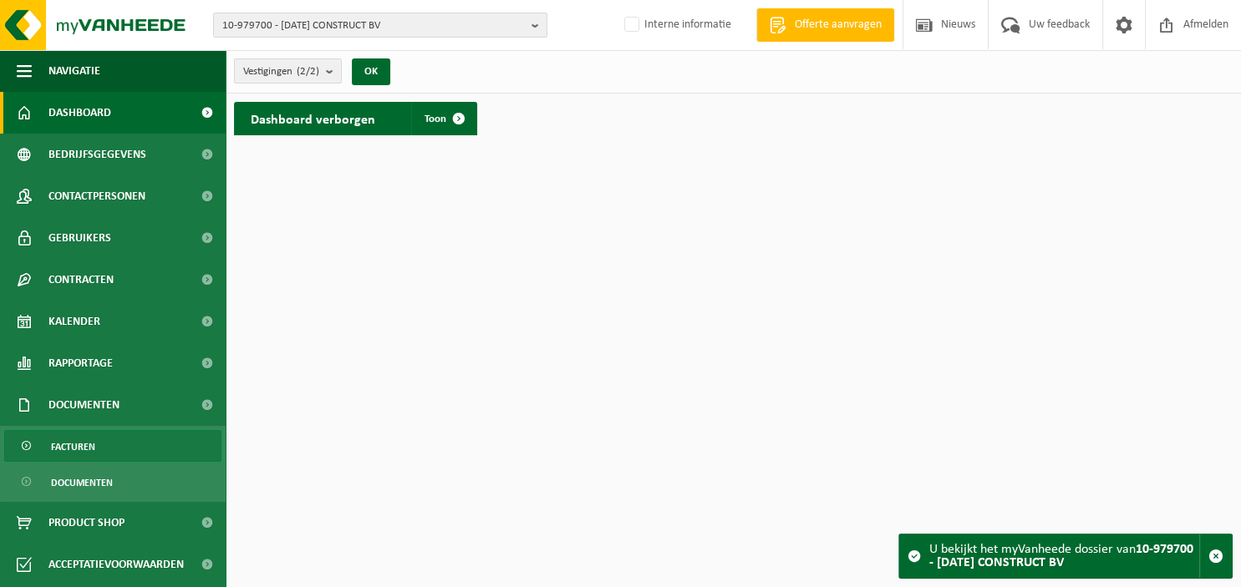
click at [99, 449] on link "Facturen" at bounding box center [112, 446] width 217 height 32
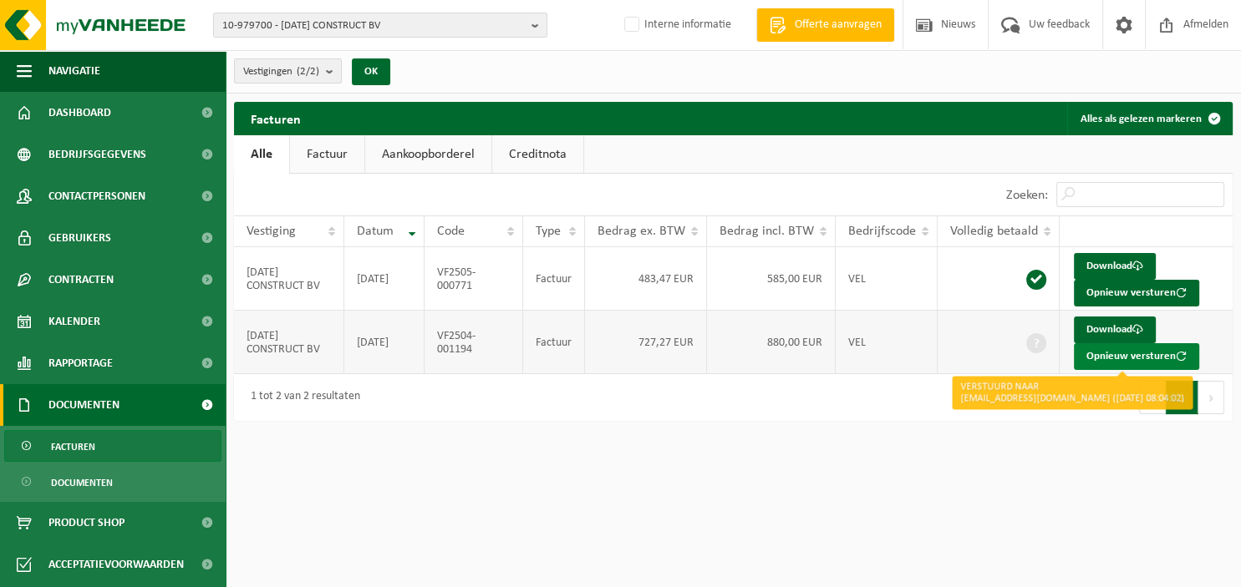
click at [1108, 353] on button "Opnieuw versturen" at bounding box center [1136, 356] width 125 height 27
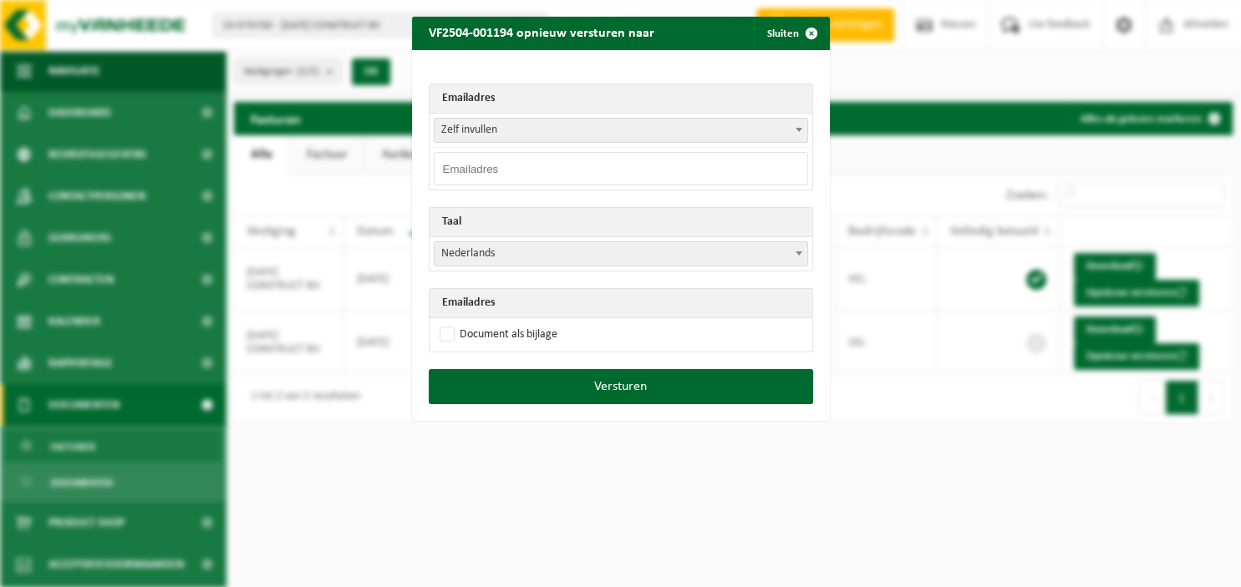
click at [801, 131] on b at bounding box center [798, 130] width 7 height 4
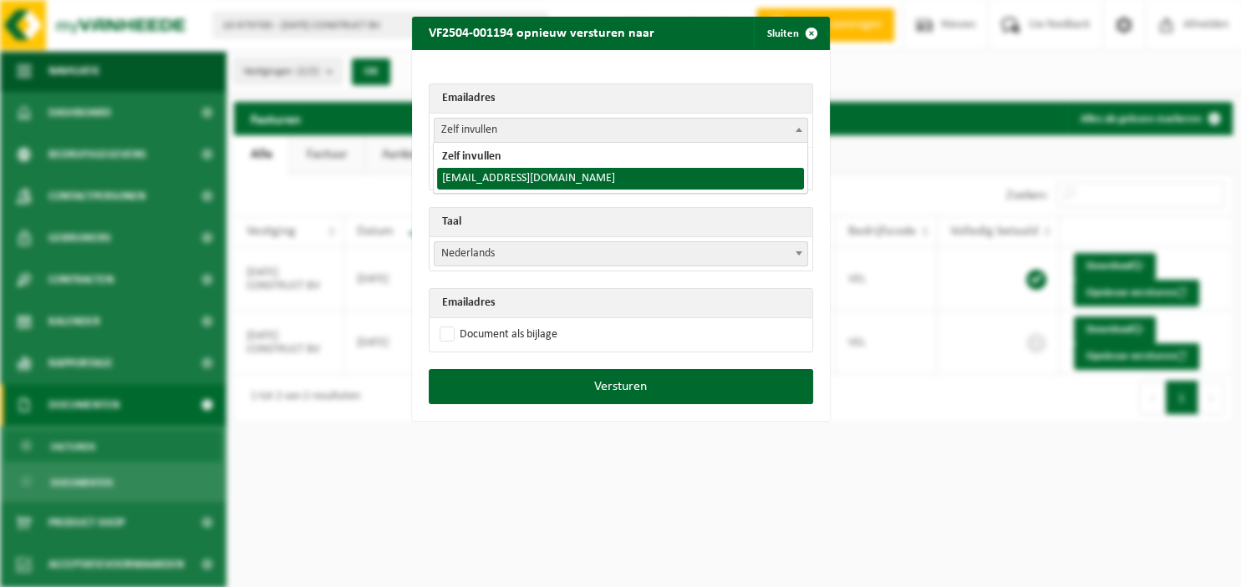
click at [553, 229] on th "Taal" at bounding box center [620, 222] width 383 height 29
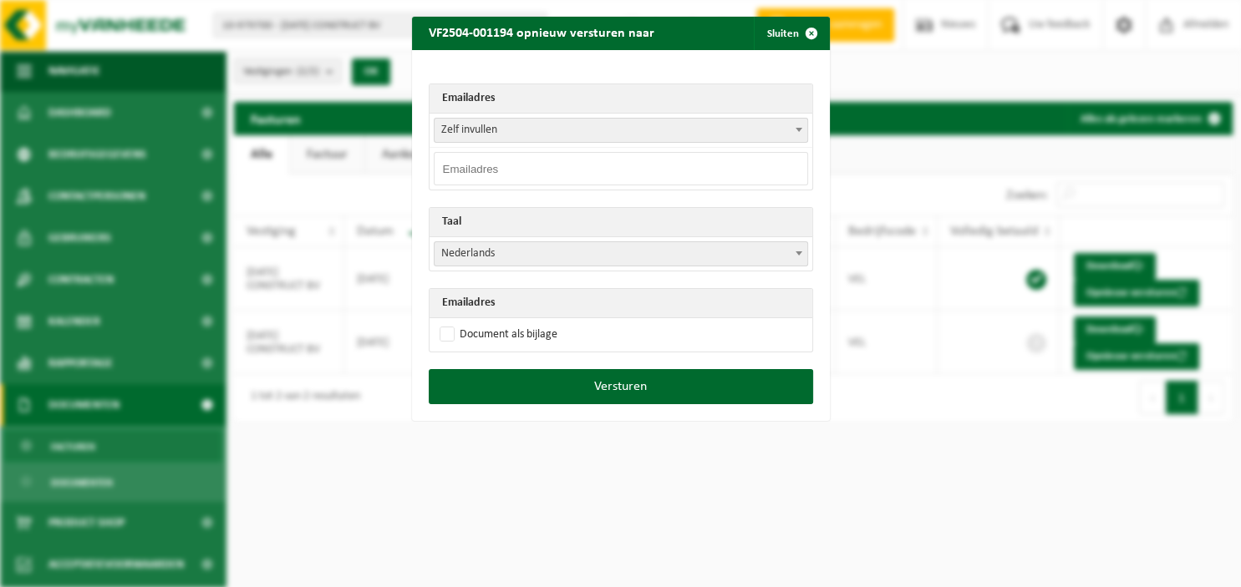
click at [540, 165] on input "email" at bounding box center [621, 168] width 374 height 33
type input "[EMAIL_ADDRESS][DOMAIN_NAME]"
click at [804, 253] on span at bounding box center [798, 253] width 17 height 22
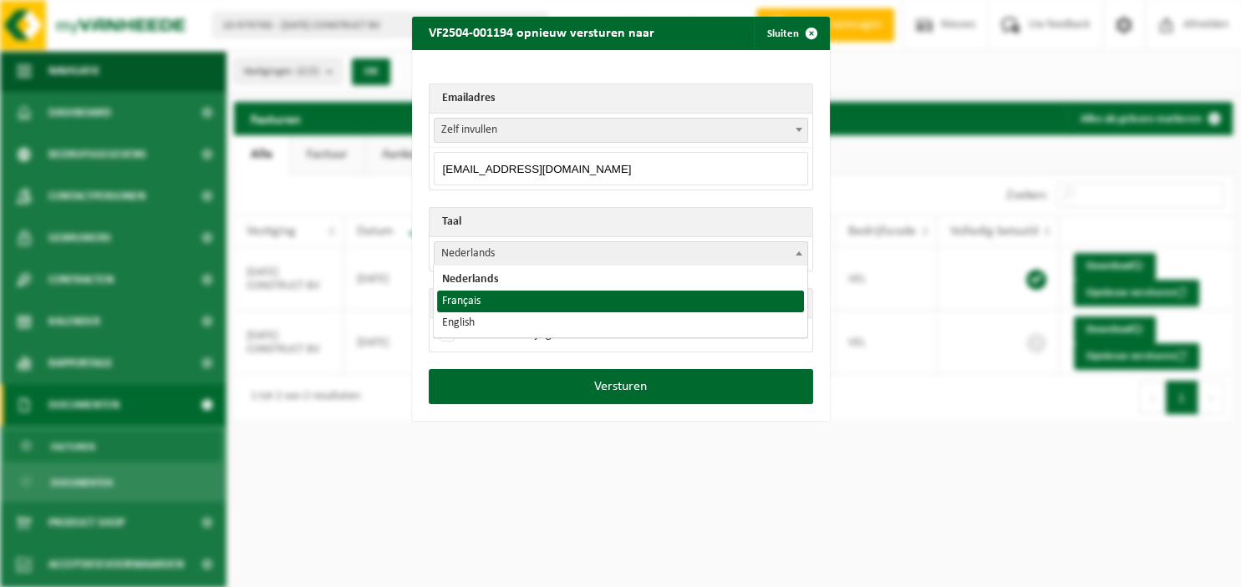
select select "fr"
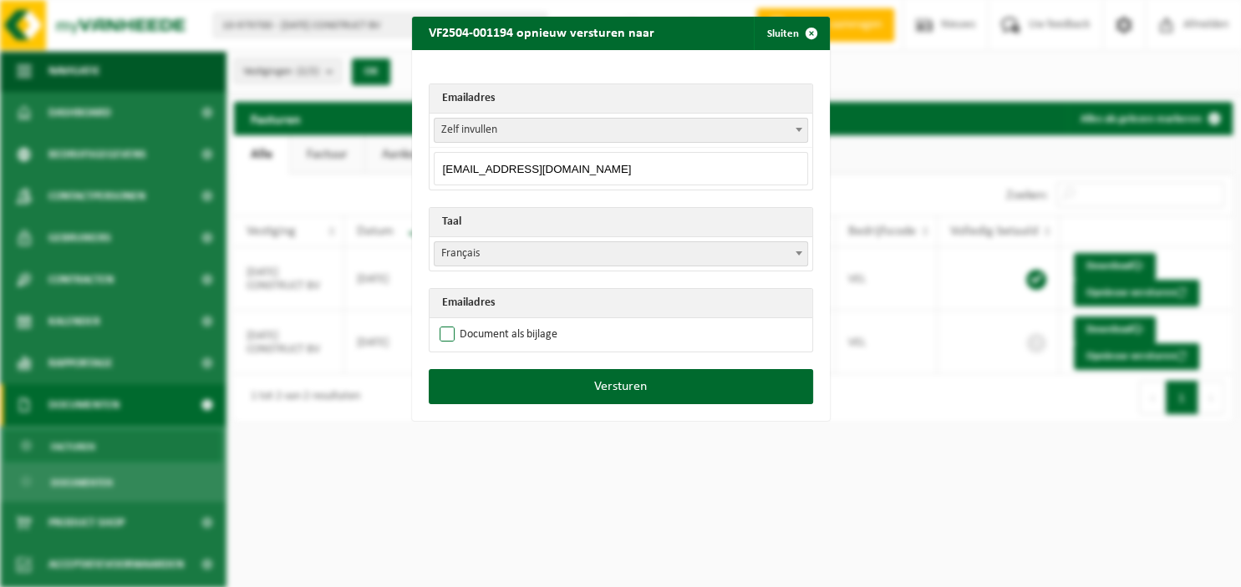
click at [530, 329] on label "Document als bijlage" at bounding box center [496, 334] width 121 height 25
click at [530, 322] on input "Document als bijlage" at bounding box center [642, 322] width 418 height 1
checkbox input "true"
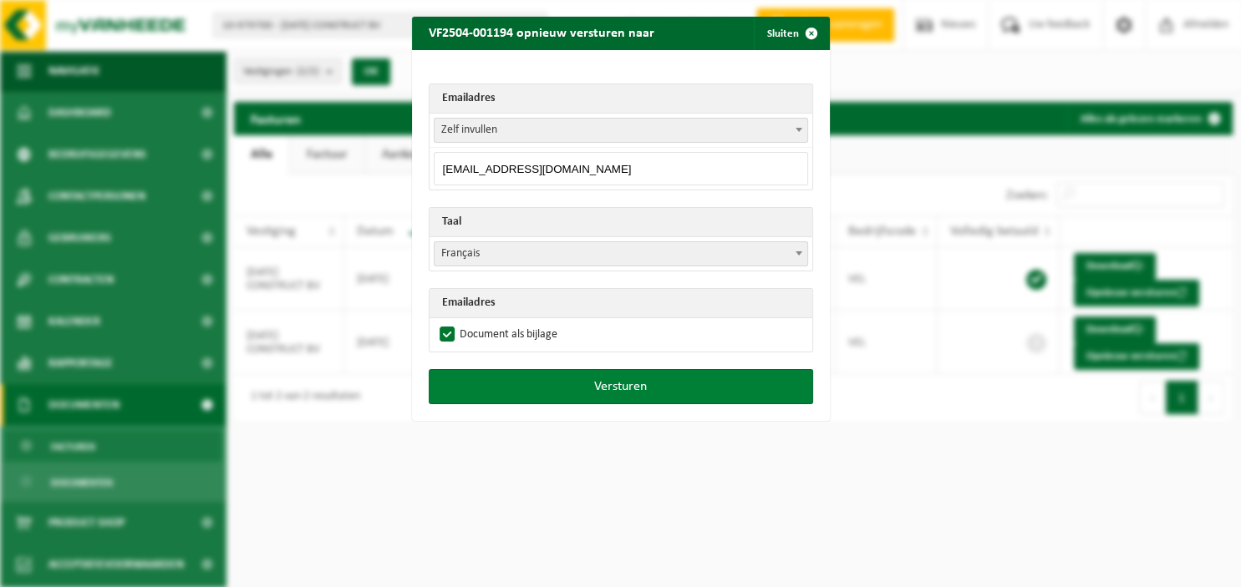
click at [603, 383] on button "Versturen" at bounding box center [621, 386] width 384 height 35
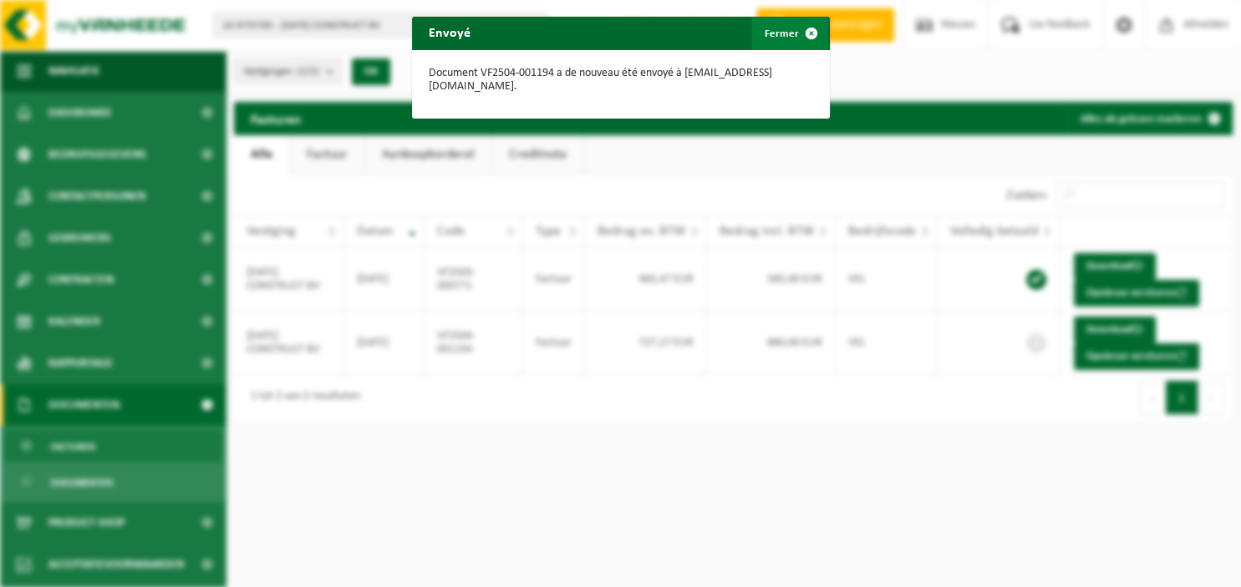
click at [813, 30] on span "button" at bounding box center [811, 33] width 33 height 33
